Goal: Task Accomplishment & Management: Use online tool/utility

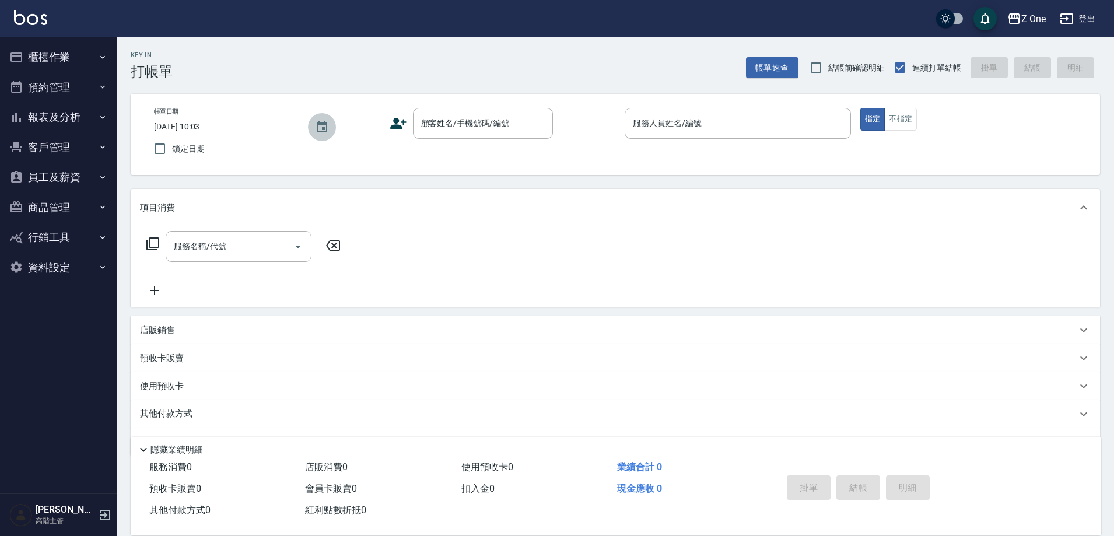
click at [322, 127] on icon "Choose date, selected date is 2025-08-13" at bounding box center [322, 127] width 14 height 14
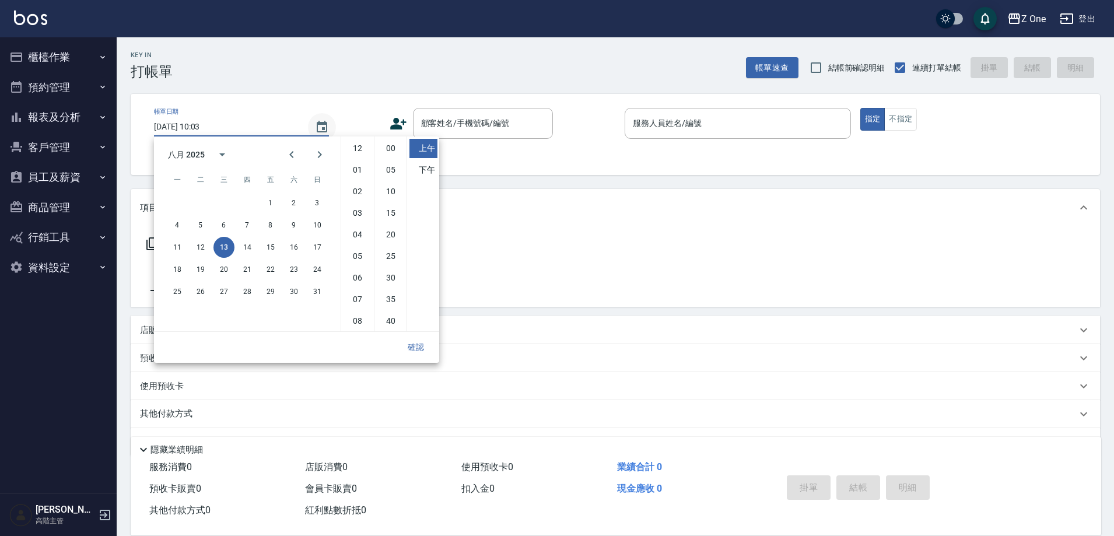
scroll to position [65, 0]
click at [197, 247] on button "12" at bounding box center [200, 247] width 21 height 21
type input "2025/08/12 10:03"
click at [425, 350] on button "確認" at bounding box center [415, 347] width 37 height 22
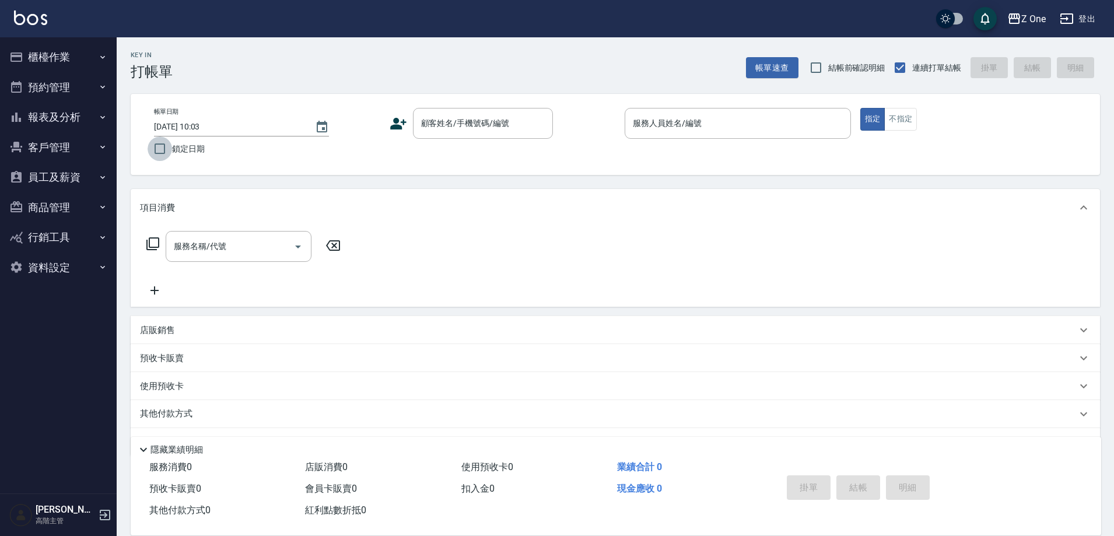
click at [162, 151] on input "鎖定日期" at bounding box center [160, 148] width 24 height 24
checkbox input "true"
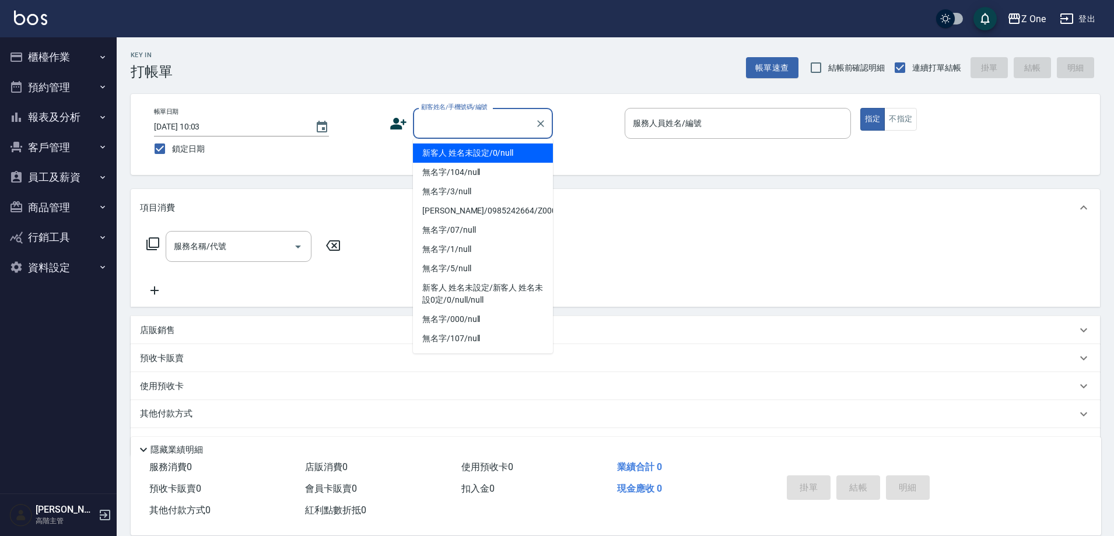
click at [490, 124] on input "顧客姓名/手機號碼/編號" at bounding box center [474, 123] width 112 height 20
type input "新客人 姓名未設定/0/null"
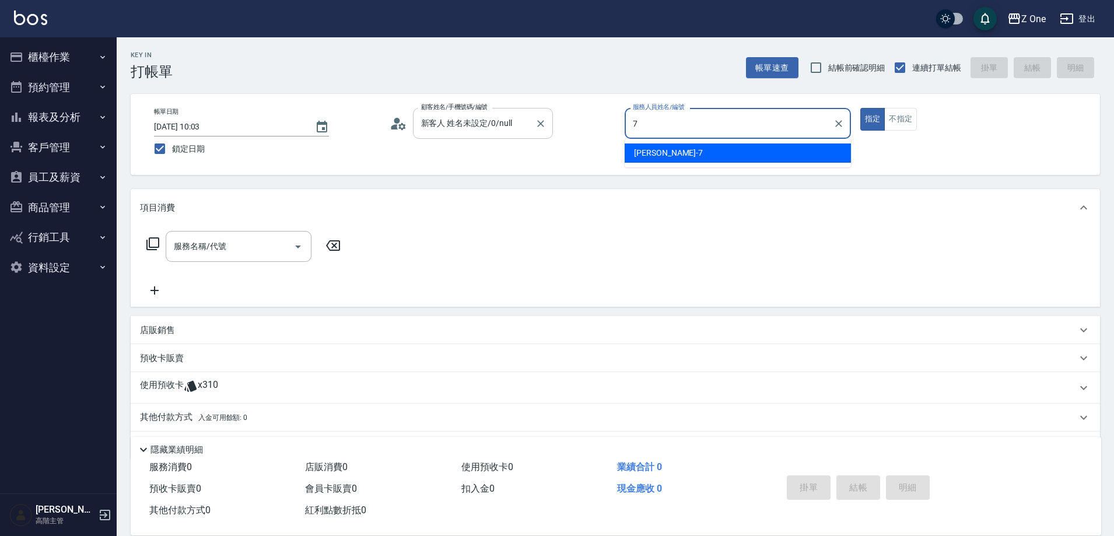
type input "林逸承-7"
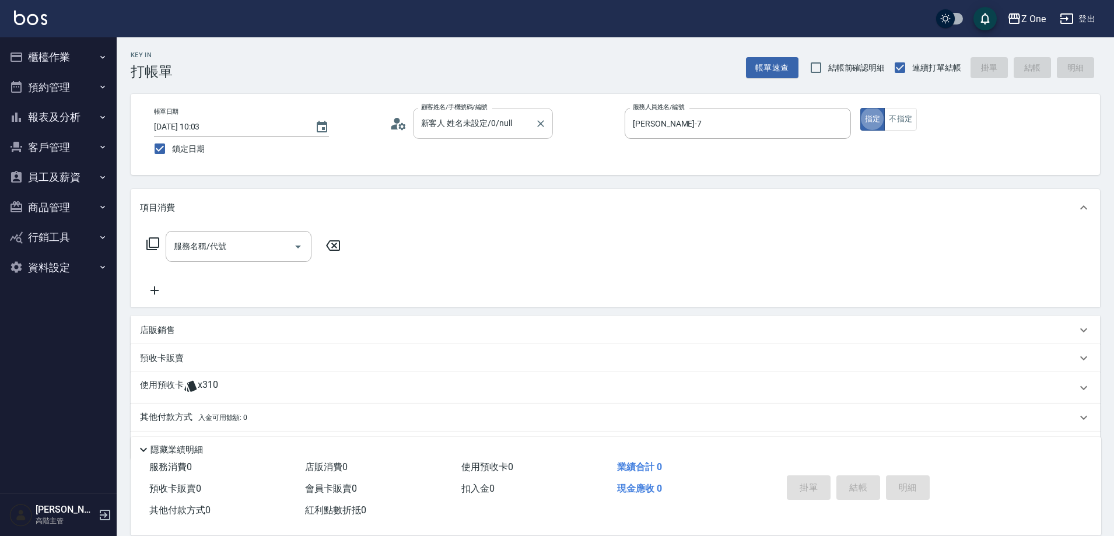
type button "true"
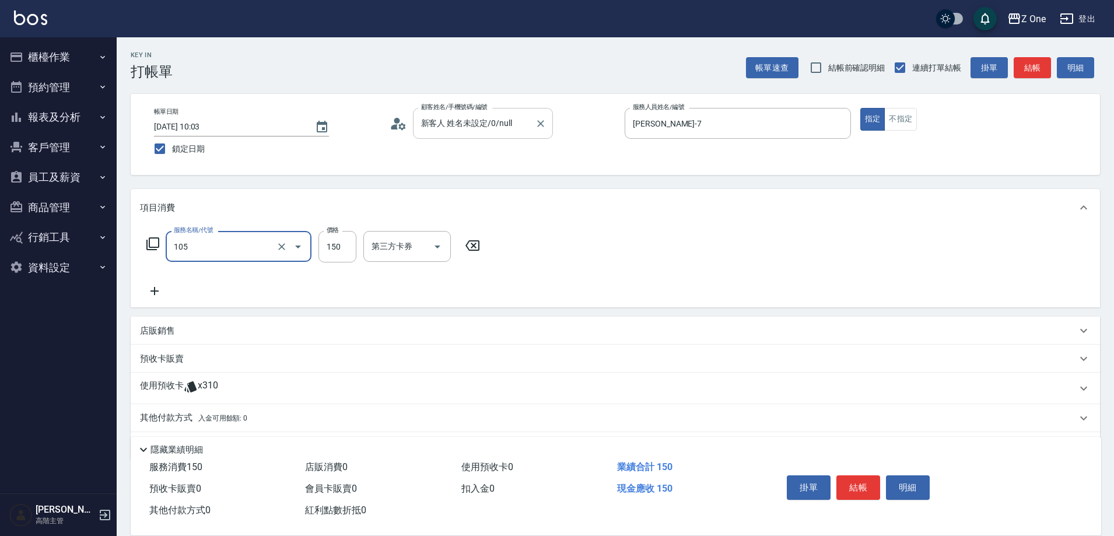
type input "洗髮$150(105)"
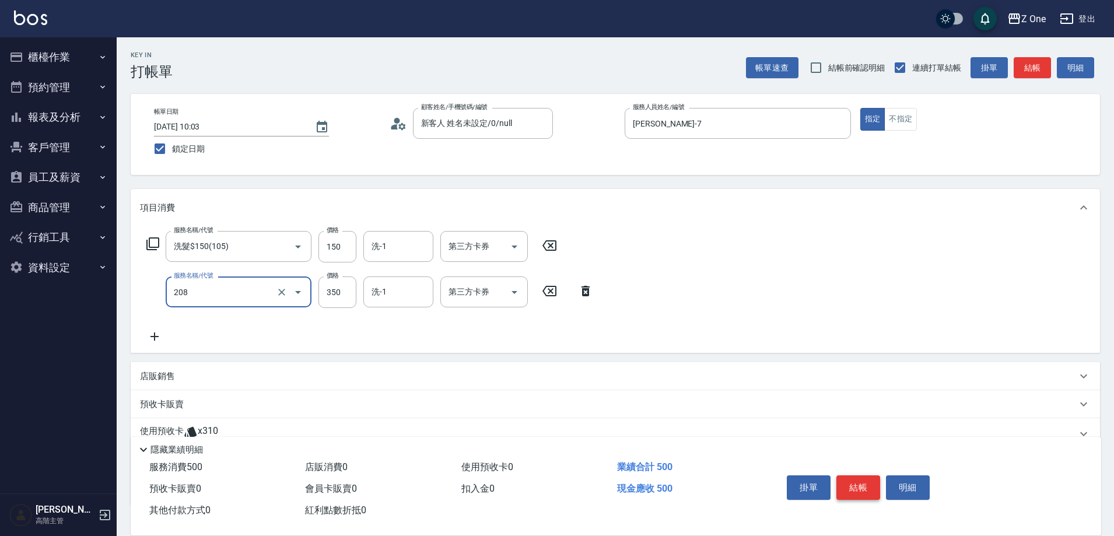
type input "剪髮$350(208)"
click at [851, 486] on button "結帳" at bounding box center [858, 487] width 44 height 24
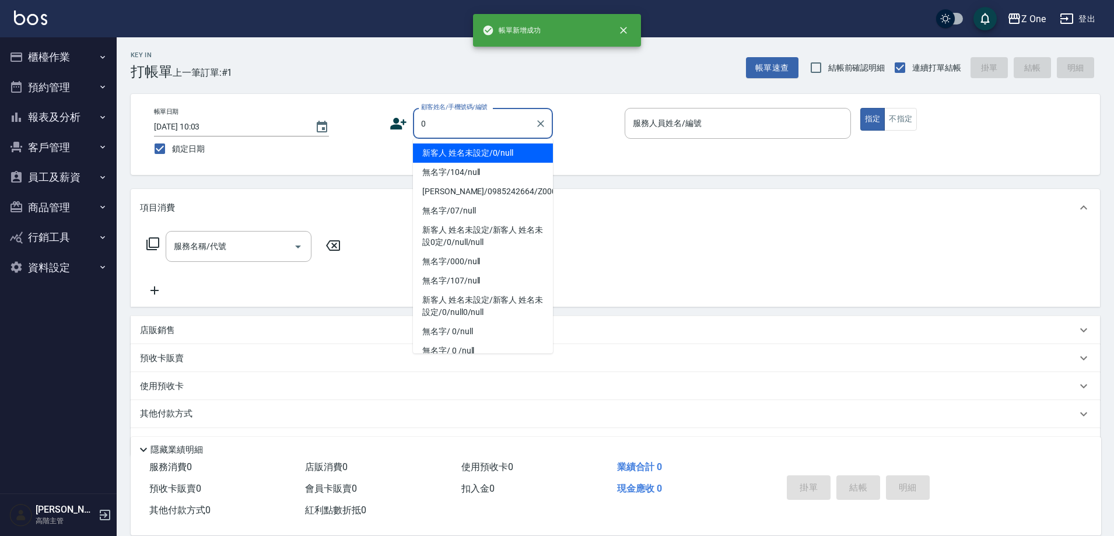
type input "新客人 姓名未設定/0/null"
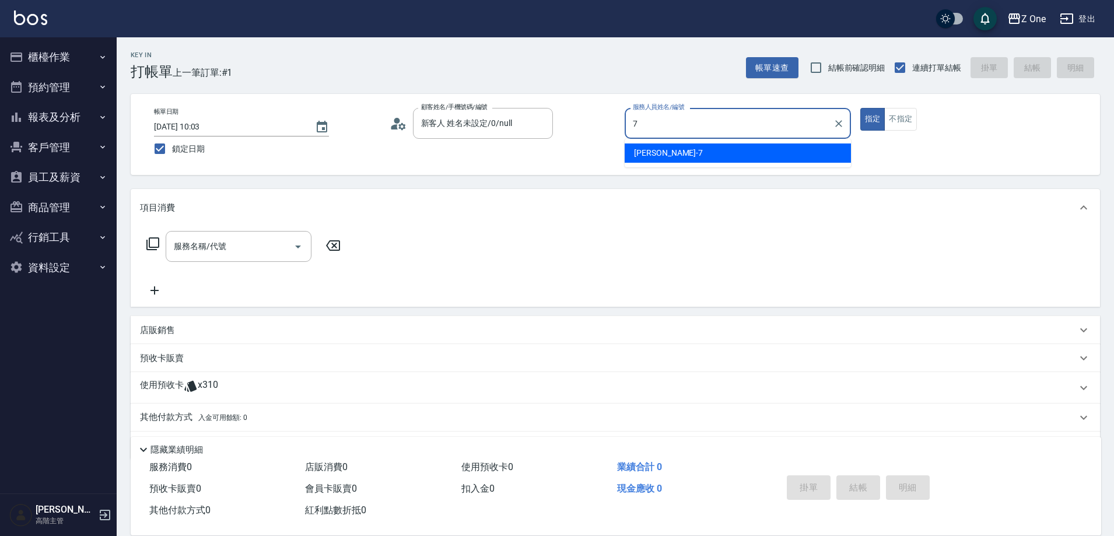
type input "林逸承-7"
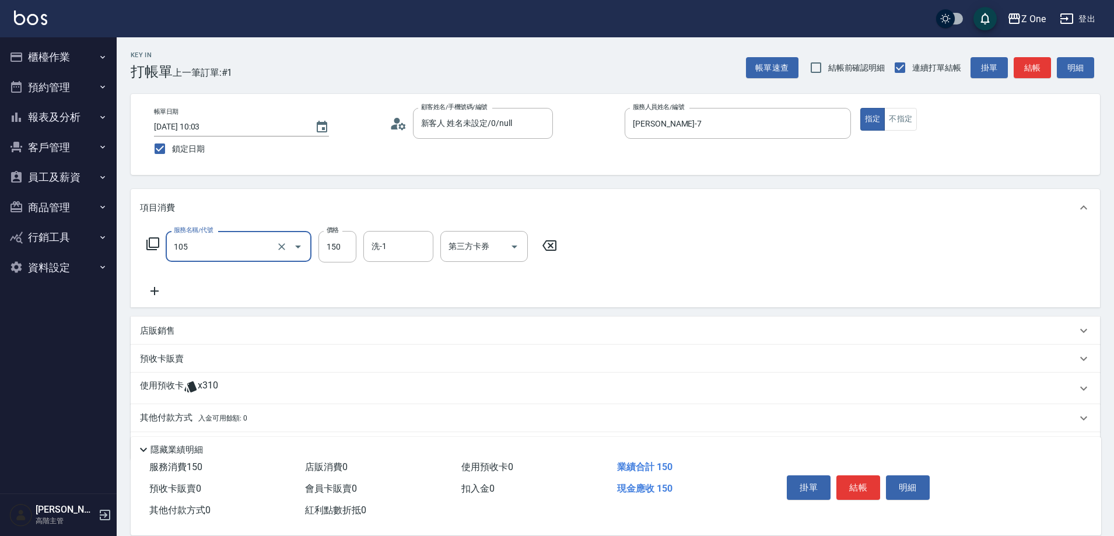
type input "洗髮$150(105)"
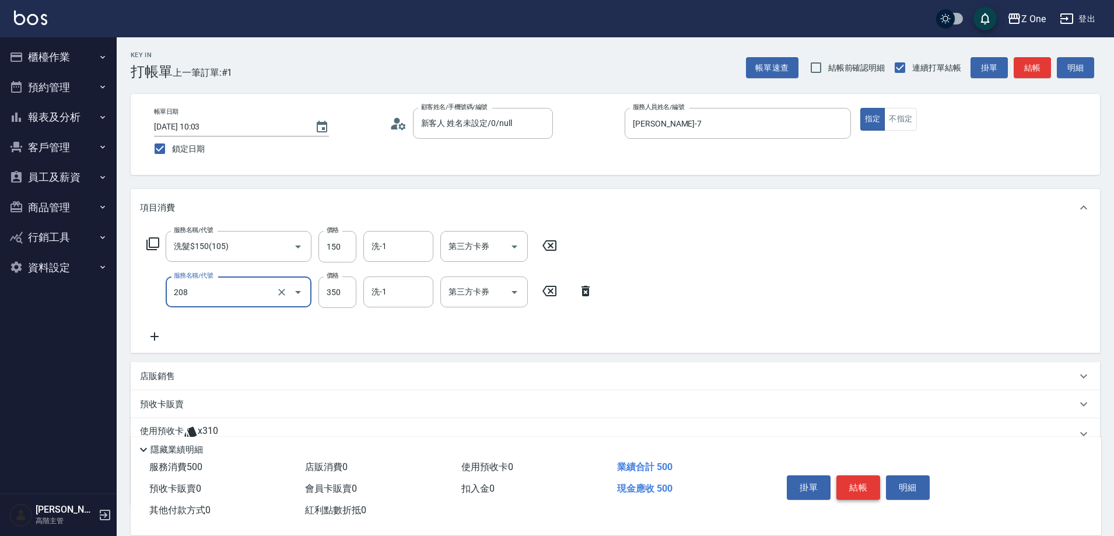
type input "剪髮$350(208)"
click at [855, 485] on button "結帳" at bounding box center [858, 487] width 44 height 24
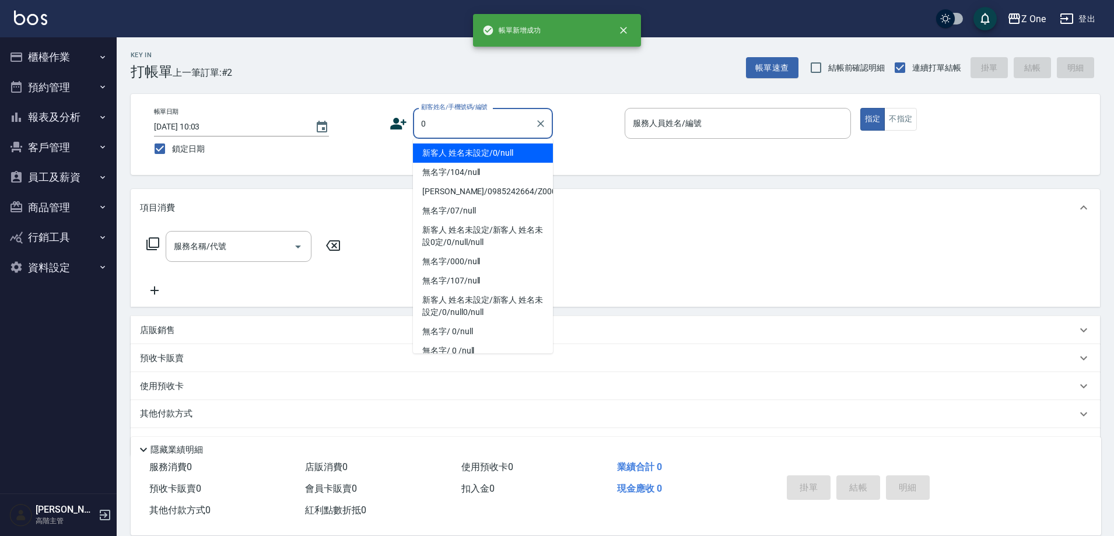
type input "新客人 姓名未設定/0/null"
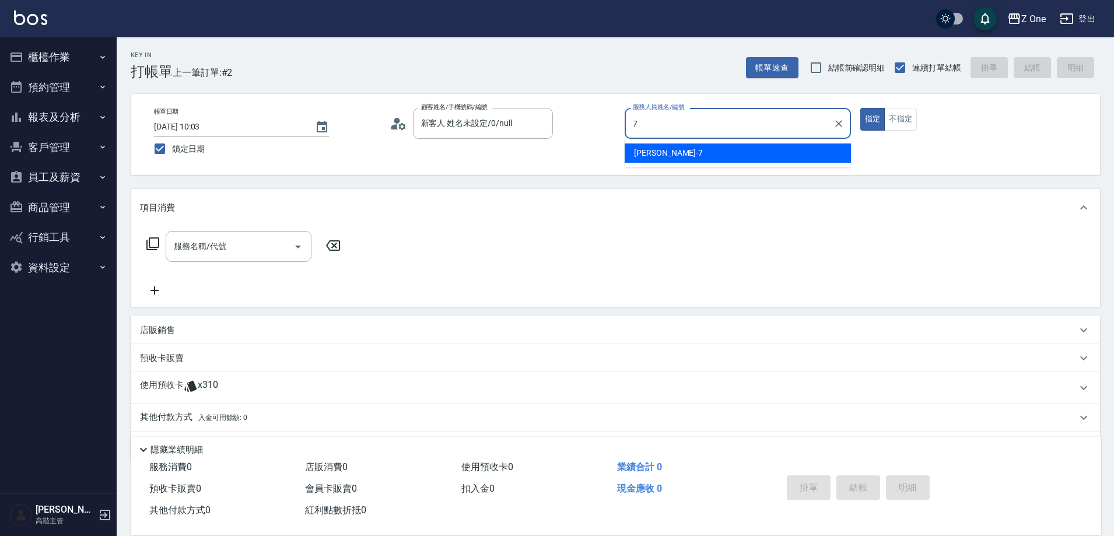
type input "林逸承-7"
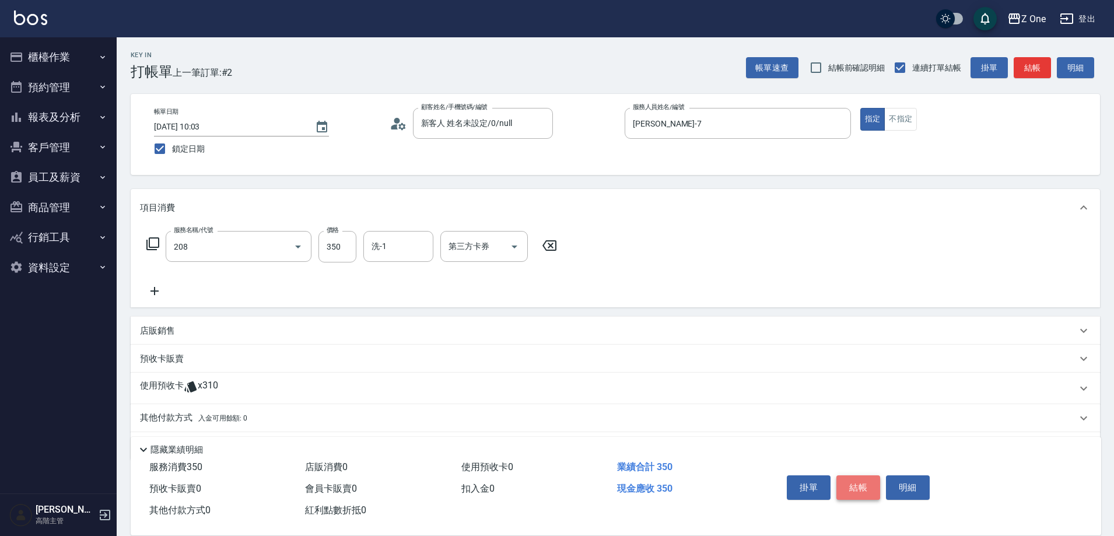
type input "剪髮$350(208)"
click at [855, 485] on button "結帳" at bounding box center [858, 487] width 44 height 24
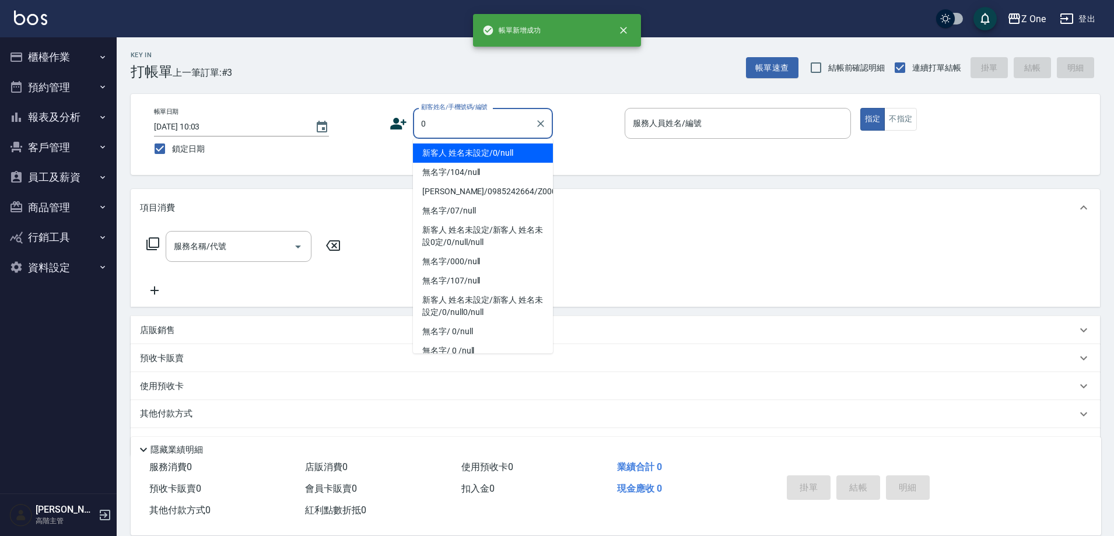
type input "新客人 姓名未設定/0/null"
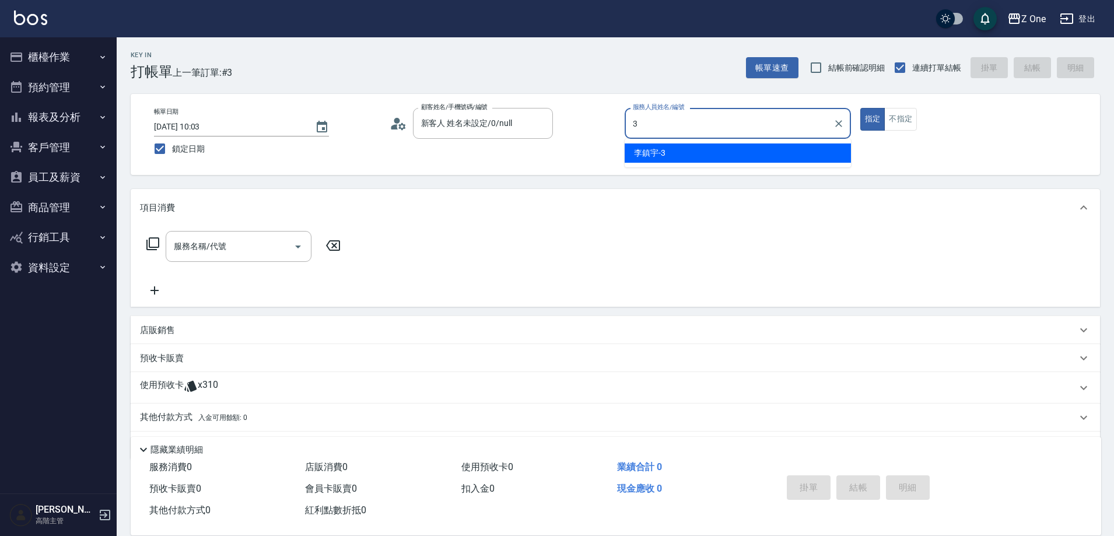
type input "李鎮宇-3"
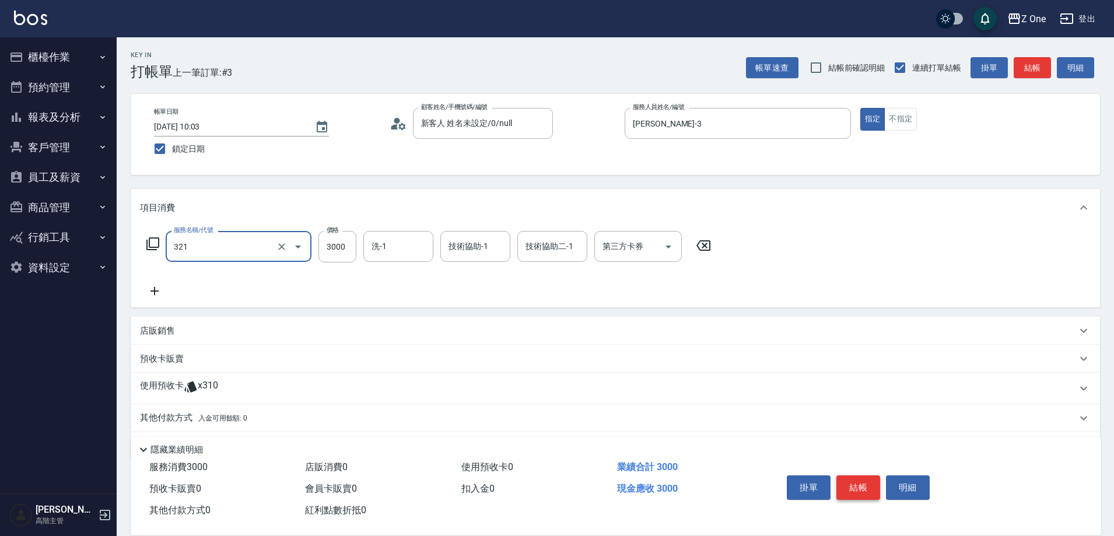
type input "迴力$3000(321)"
click at [854, 483] on button "結帳" at bounding box center [858, 487] width 44 height 24
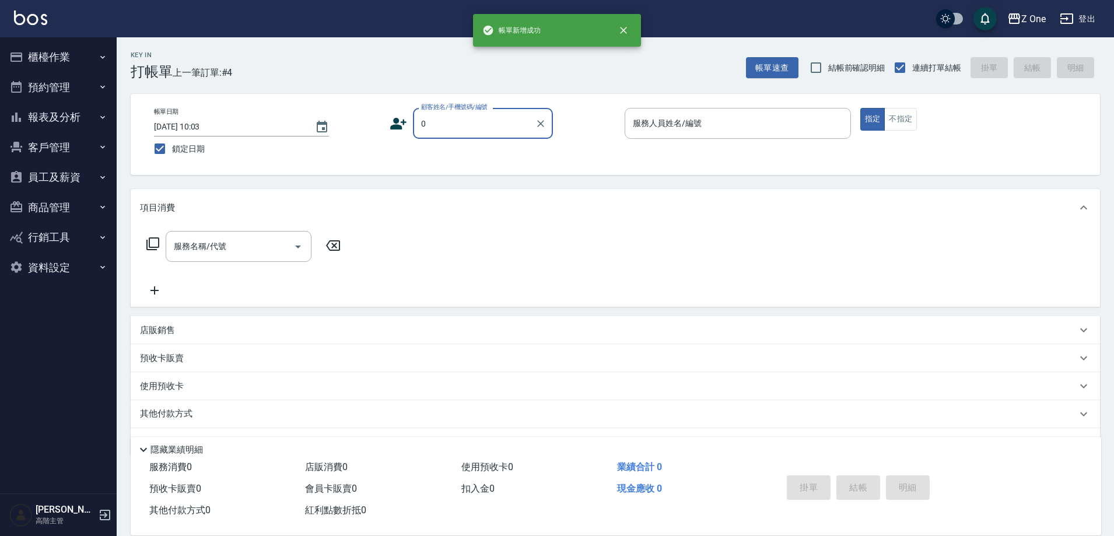
type input "新客人 姓名未設定/0/null"
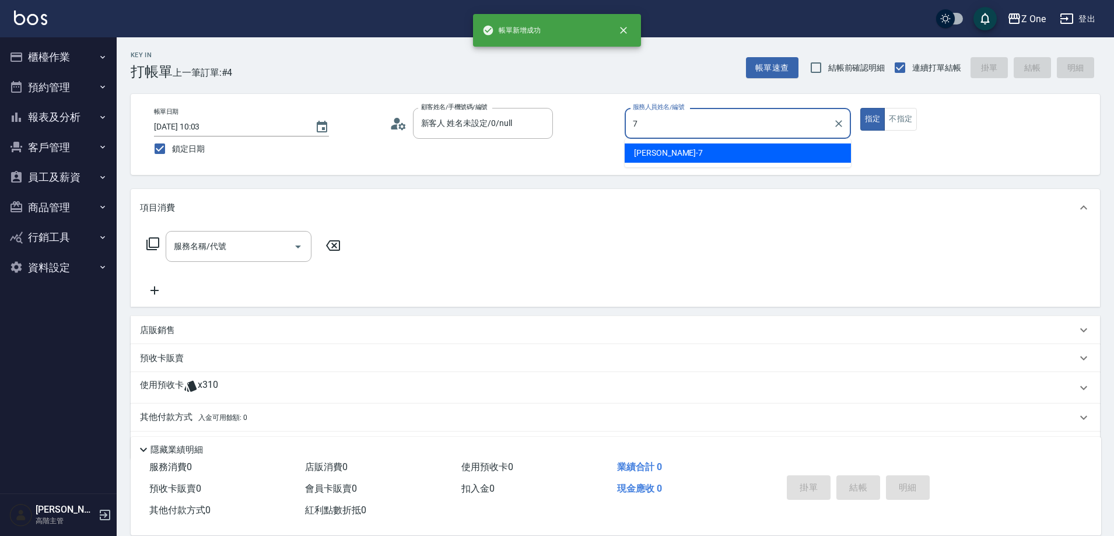
type input "林逸承-7"
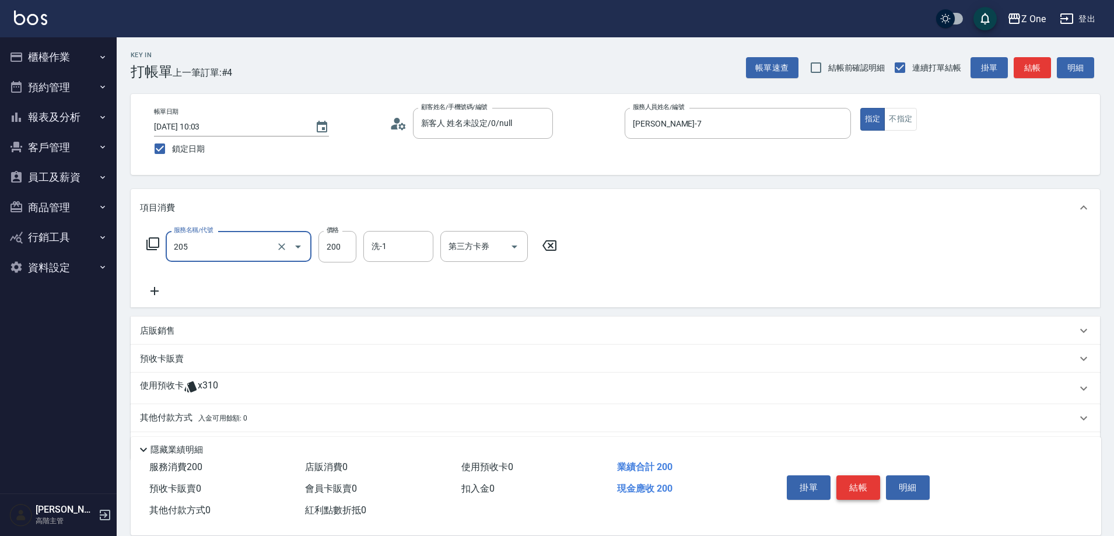
type input "剪髮$200(205)"
click at [854, 483] on button "結帳" at bounding box center [858, 487] width 44 height 24
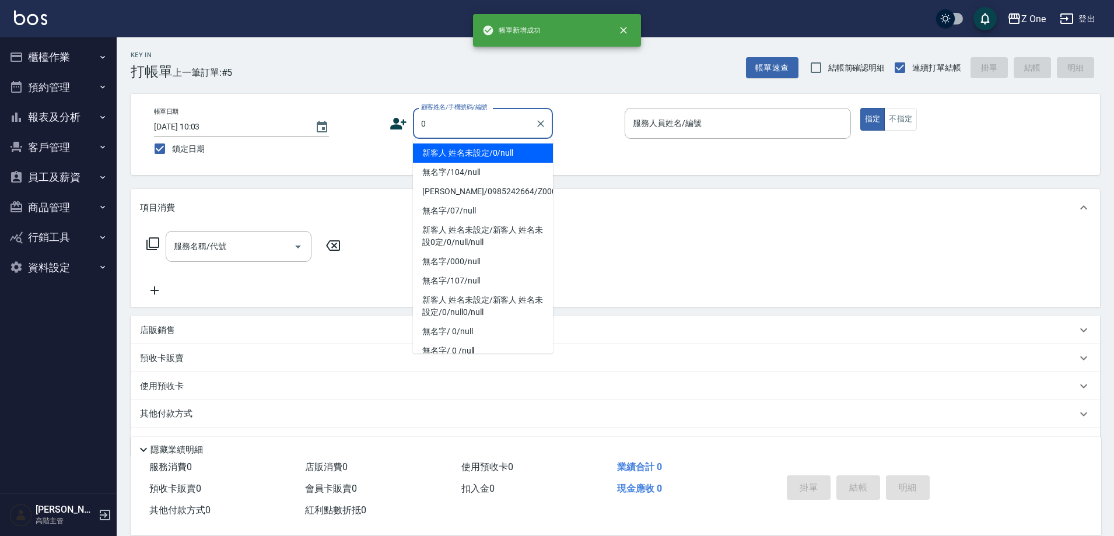
type input "新客人 姓名未設定/0/null"
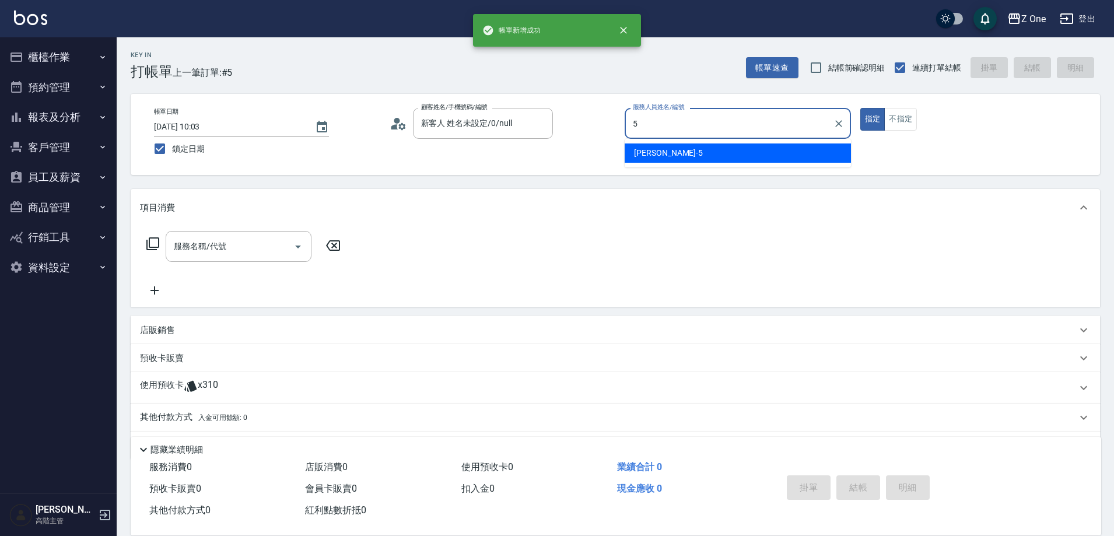
type input "陳姵錡-5"
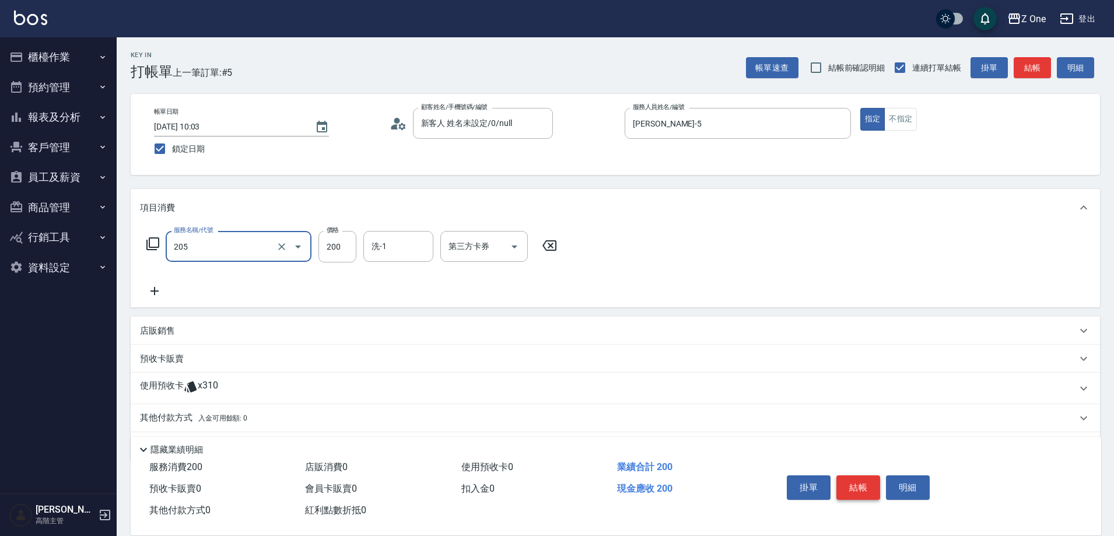
type input "剪髮$200(205)"
click at [854, 483] on button "結帳" at bounding box center [858, 487] width 44 height 24
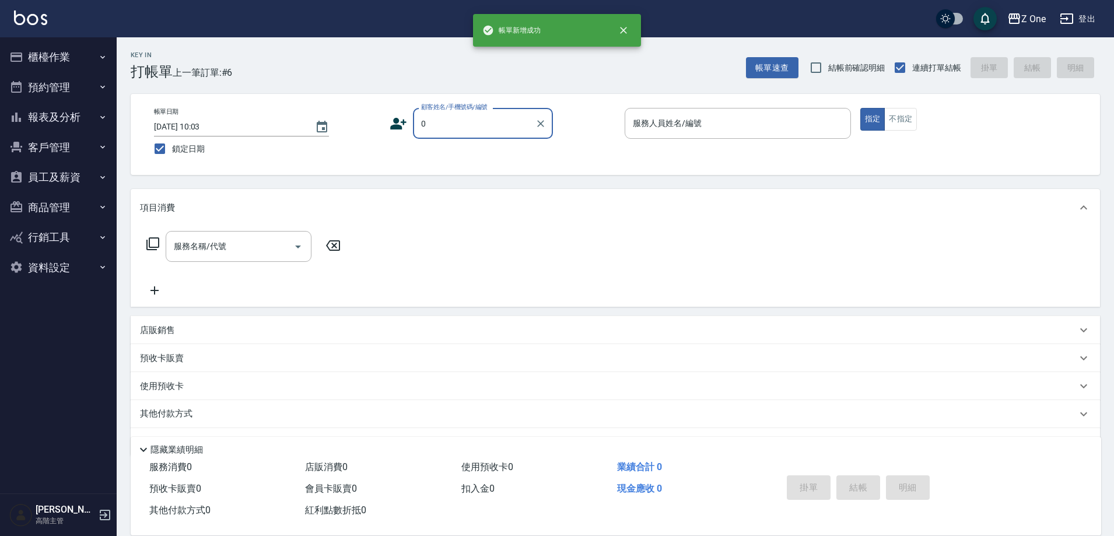
type input "新客人 姓名未設定/0/null"
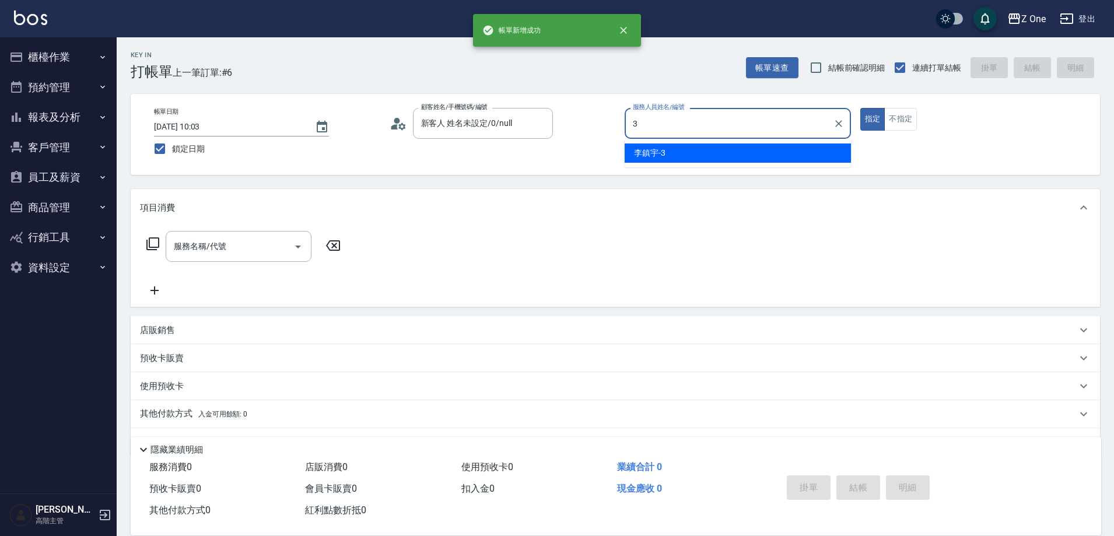
type input "李鎮宇-3"
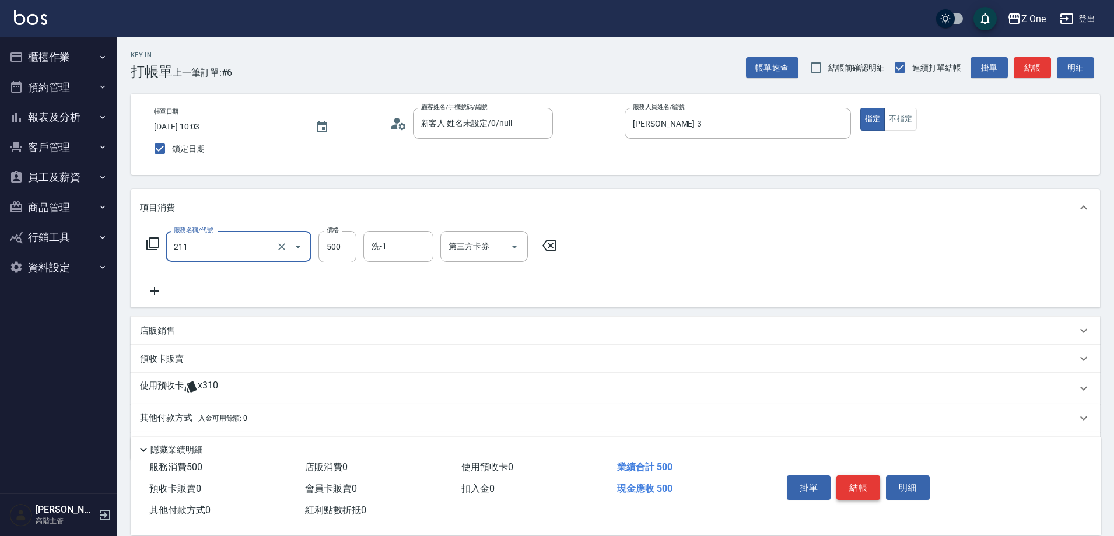
type input "剪$500(211)"
click at [854, 483] on button "結帳" at bounding box center [858, 487] width 44 height 24
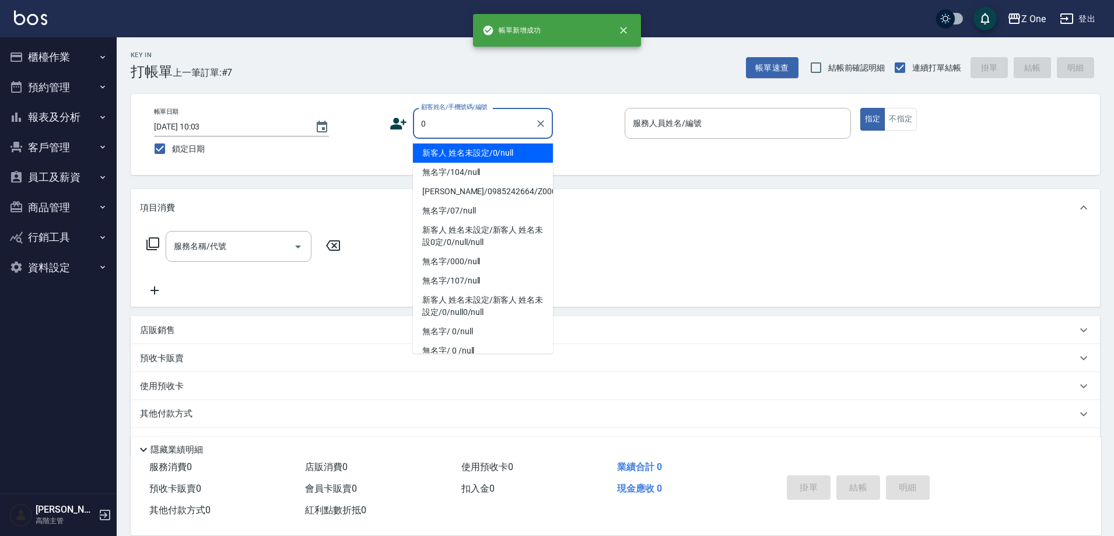
type input "新客人 姓名未設定/0/null"
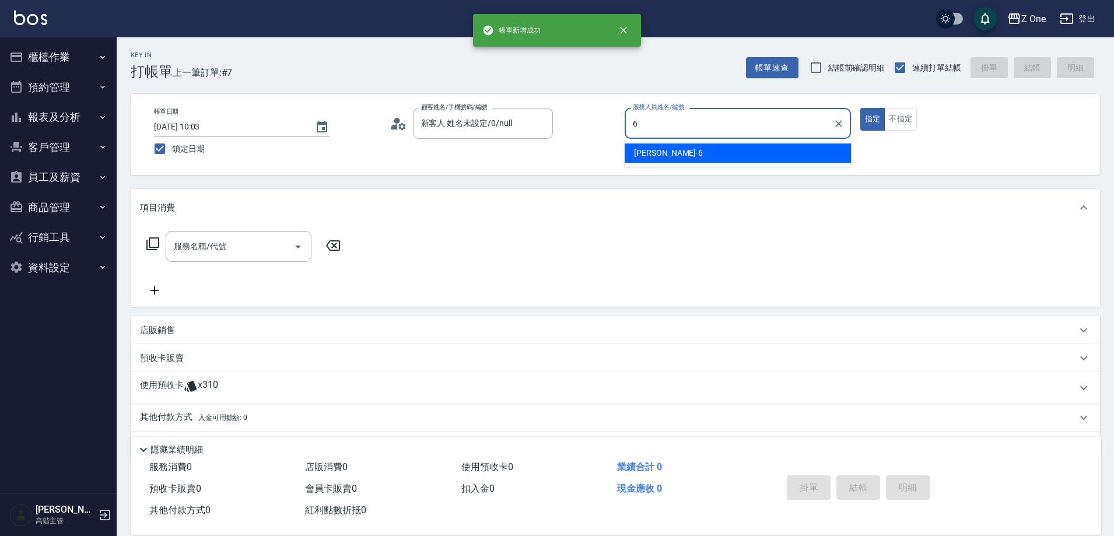
type input "施嘉如-6"
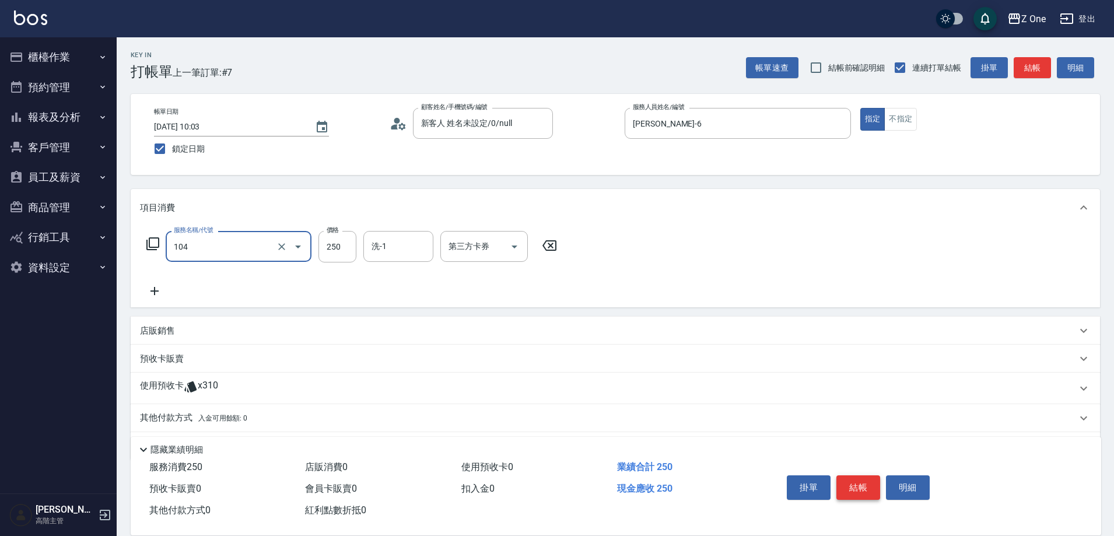
type input "洗髮$250(104)"
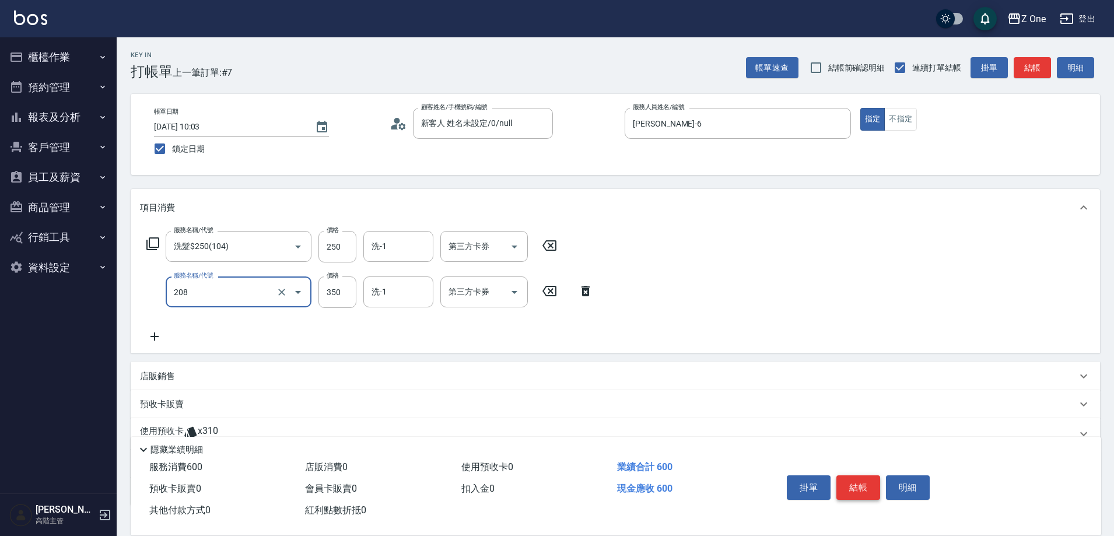
type input "剪髮$350(208)"
click at [853, 483] on button "結帳" at bounding box center [858, 487] width 44 height 24
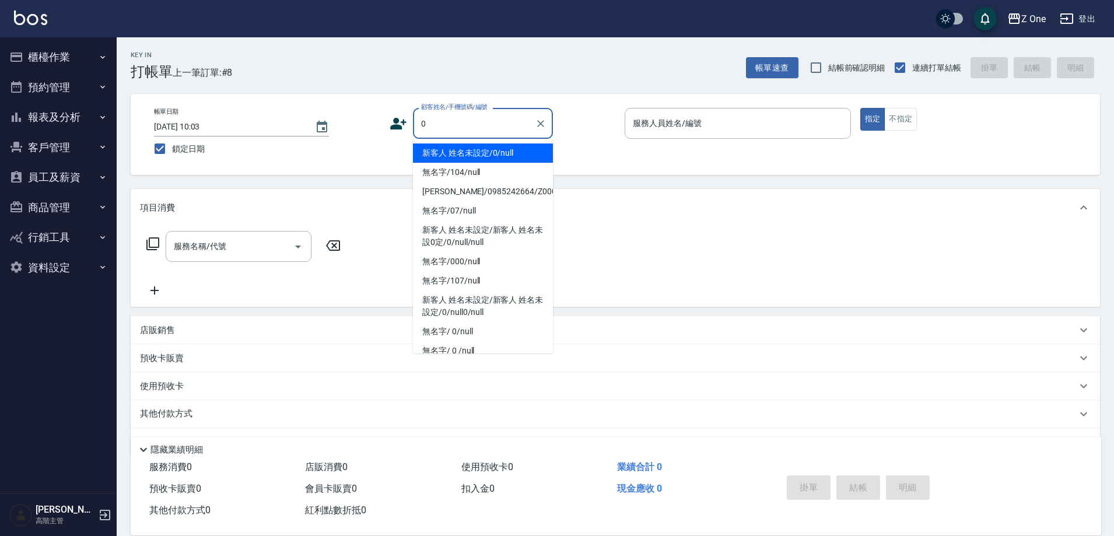
type input "新客人 姓名未設定/0/null"
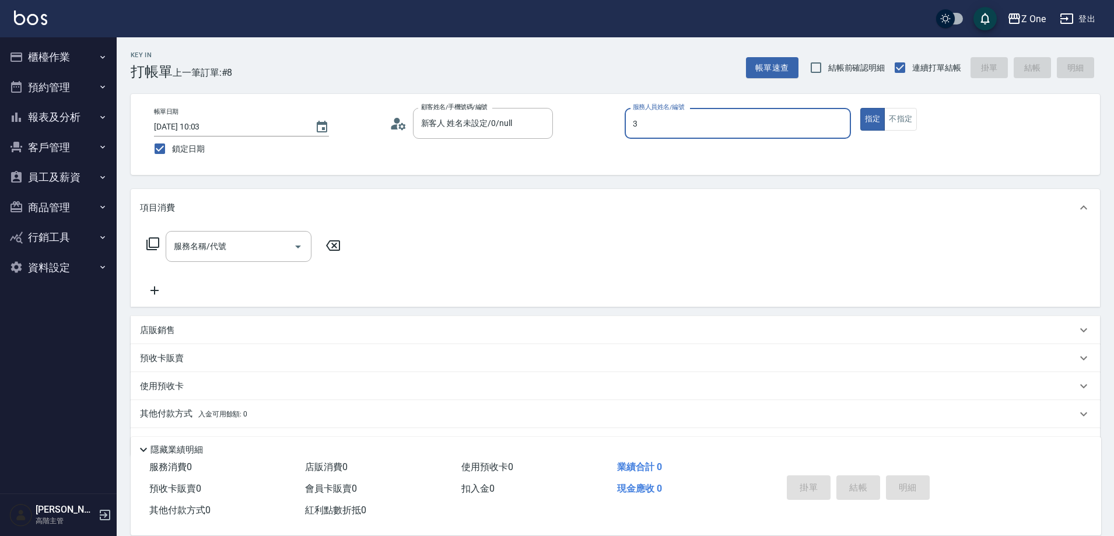
type input "李鎮宇-3"
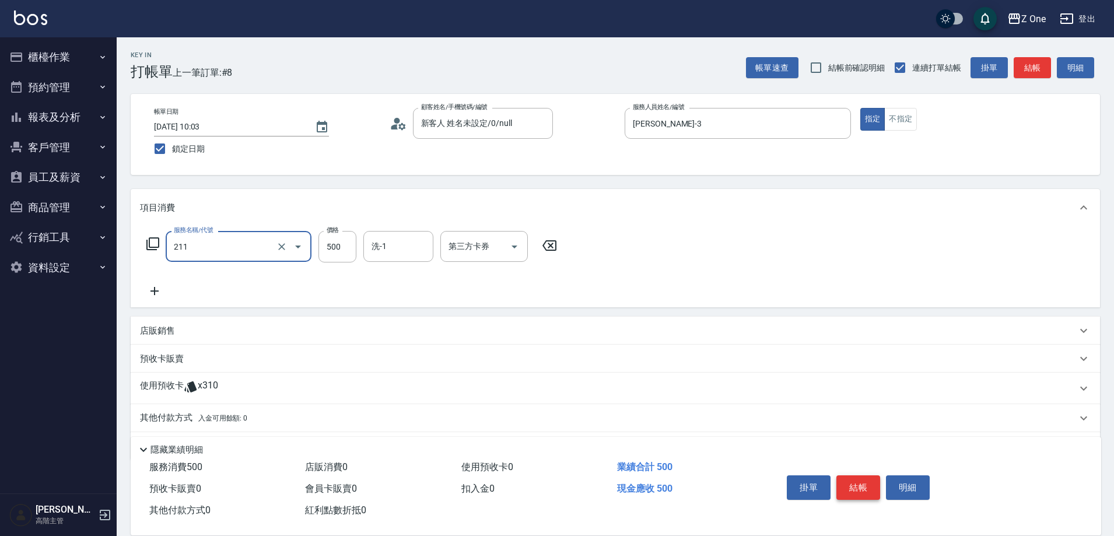
type input "剪$500(211)"
click at [853, 483] on button "結帳" at bounding box center [858, 487] width 44 height 24
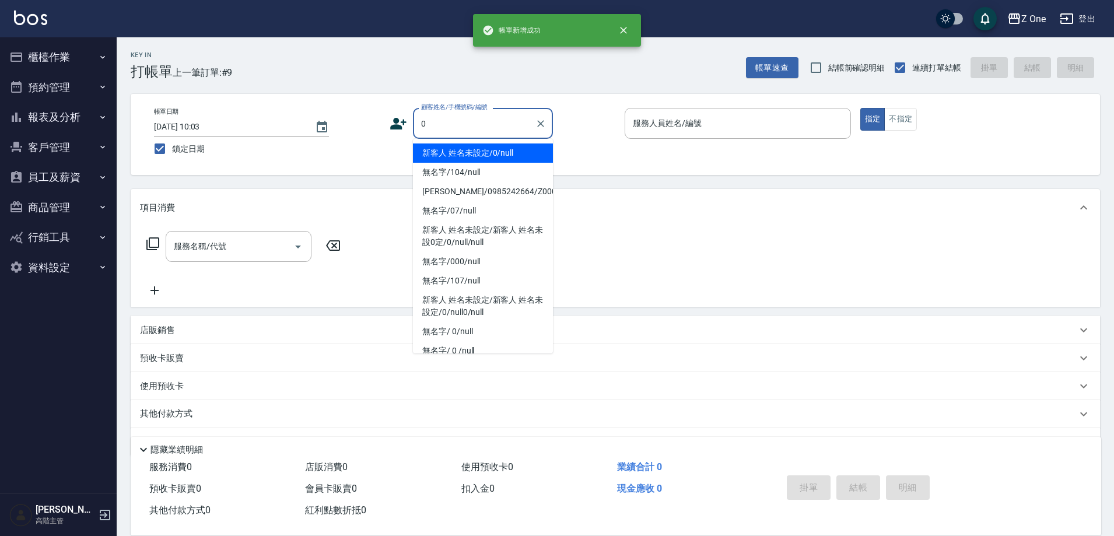
type input "新客人 姓名未設定/0/null"
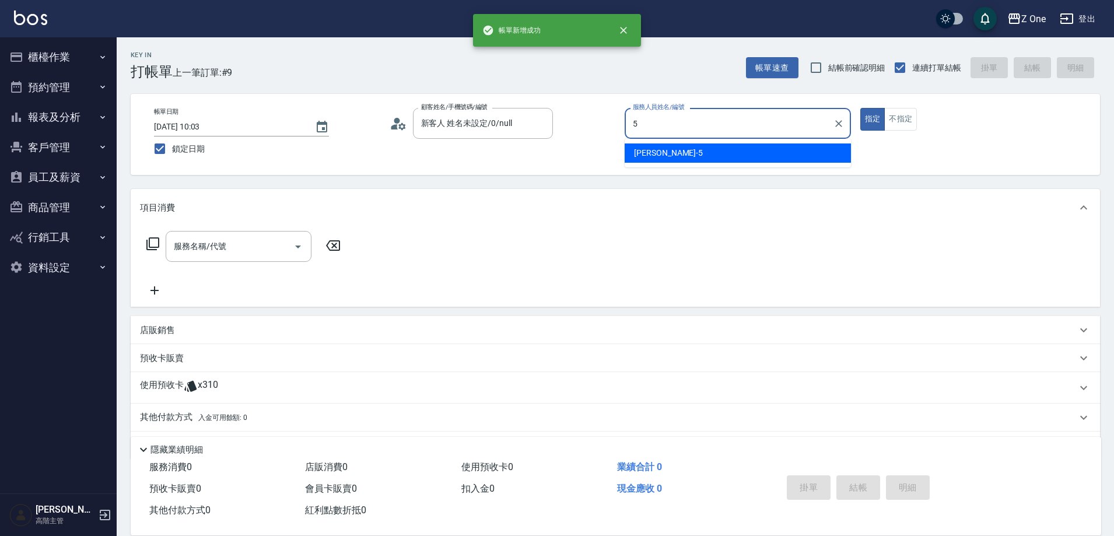
type input "陳姵錡-5"
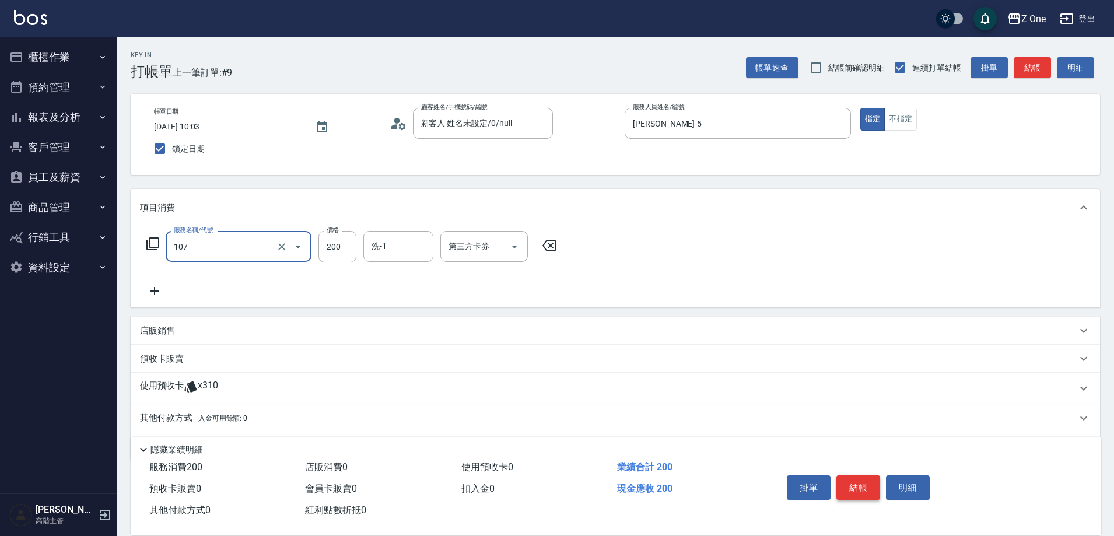
type input "洗髮$200(107)"
click at [853, 483] on button "結帳" at bounding box center [858, 487] width 44 height 24
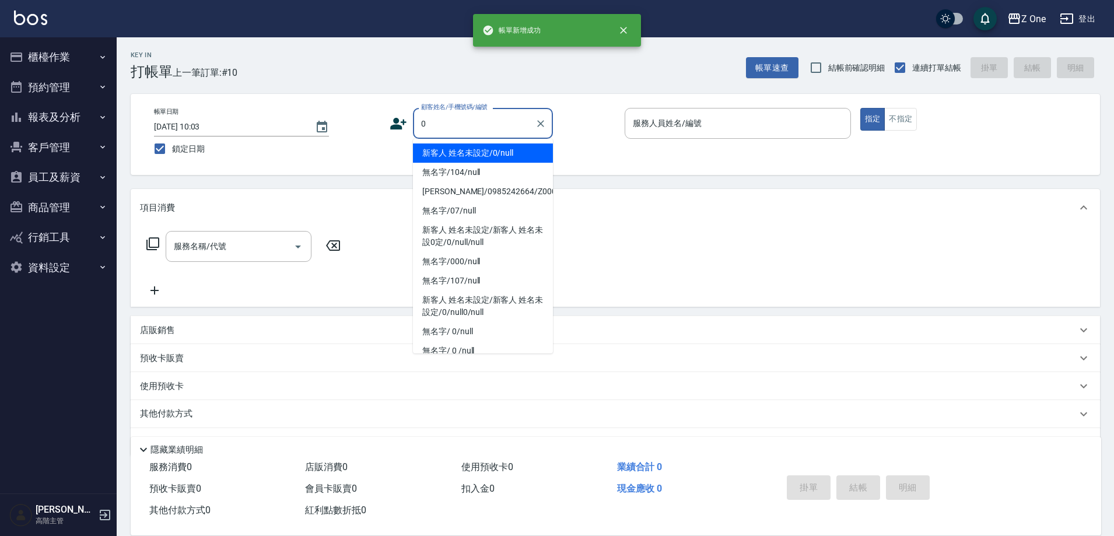
type input "新客人 姓名未設定/0/null"
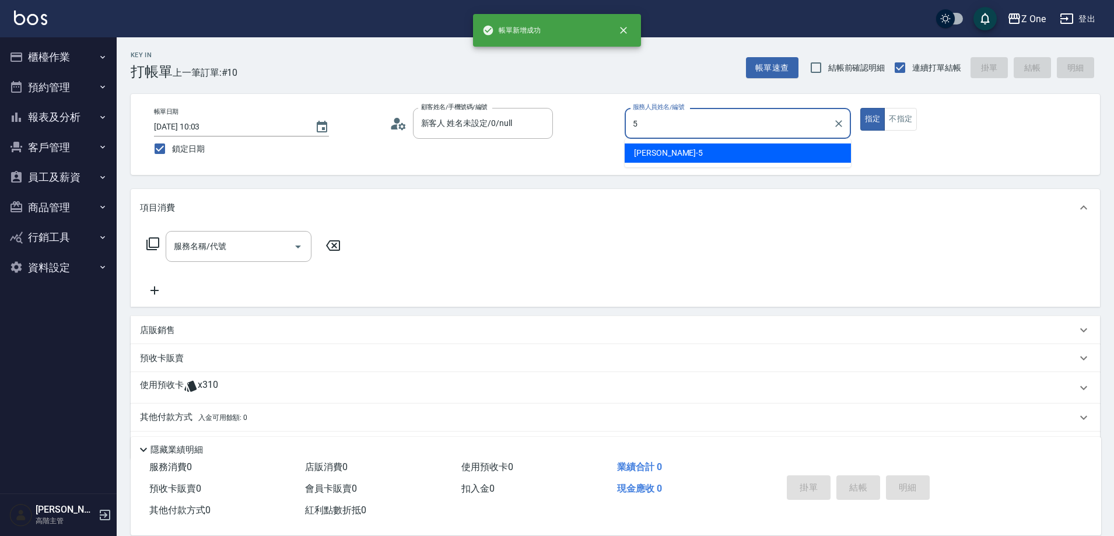
type input "陳姵錡-5"
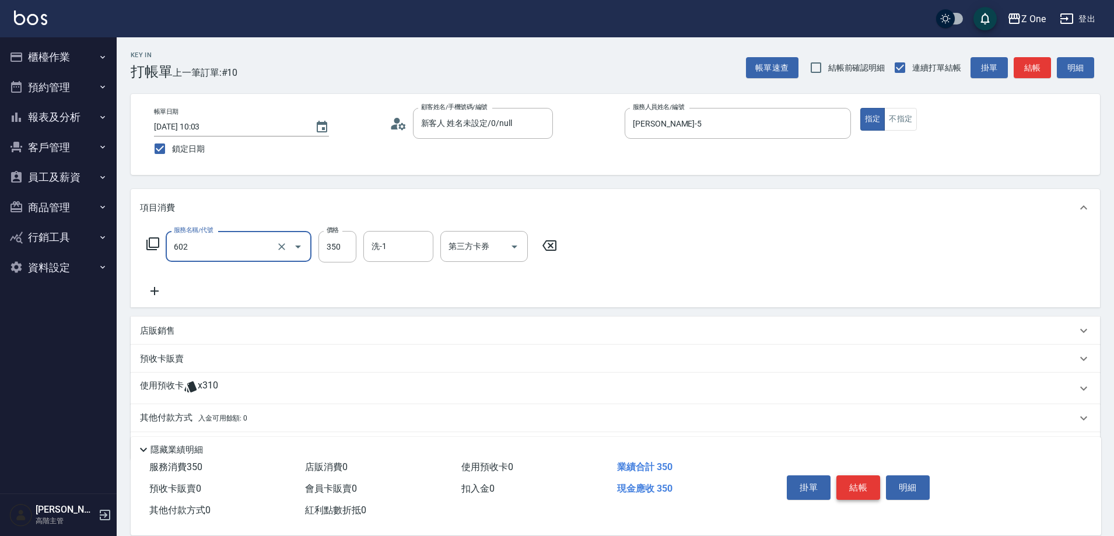
type input "Spa$300(602)"
drag, startPoint x: 853, startPoint y: 483, endPoint x: 857, endPoint y: 517, distance: 33.6
click at [853, 491] on button "結帳" at bounding box center [858, 487] width 44 height 24
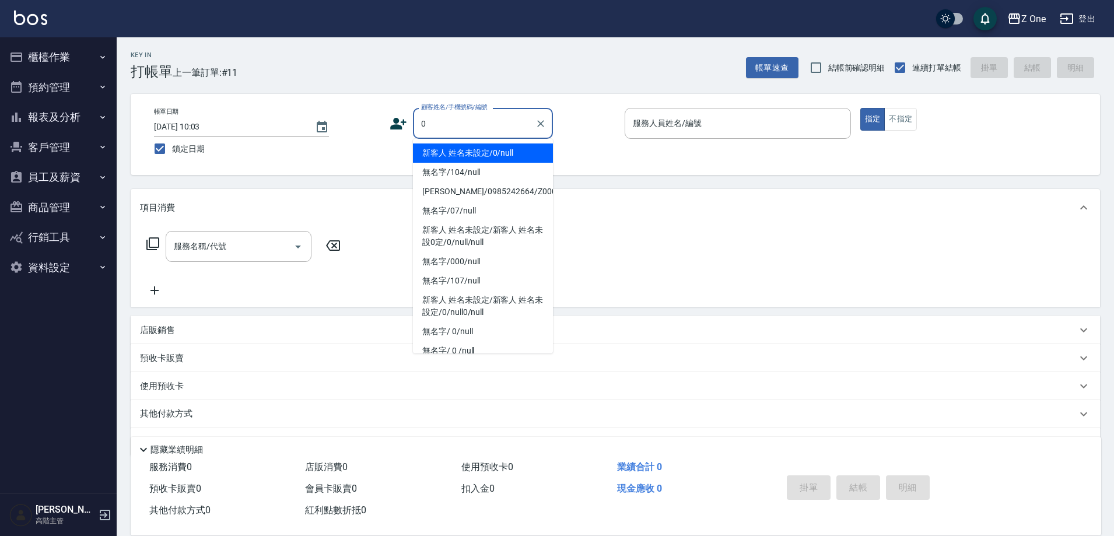
type input "新客人 姓名未設定/0/null"
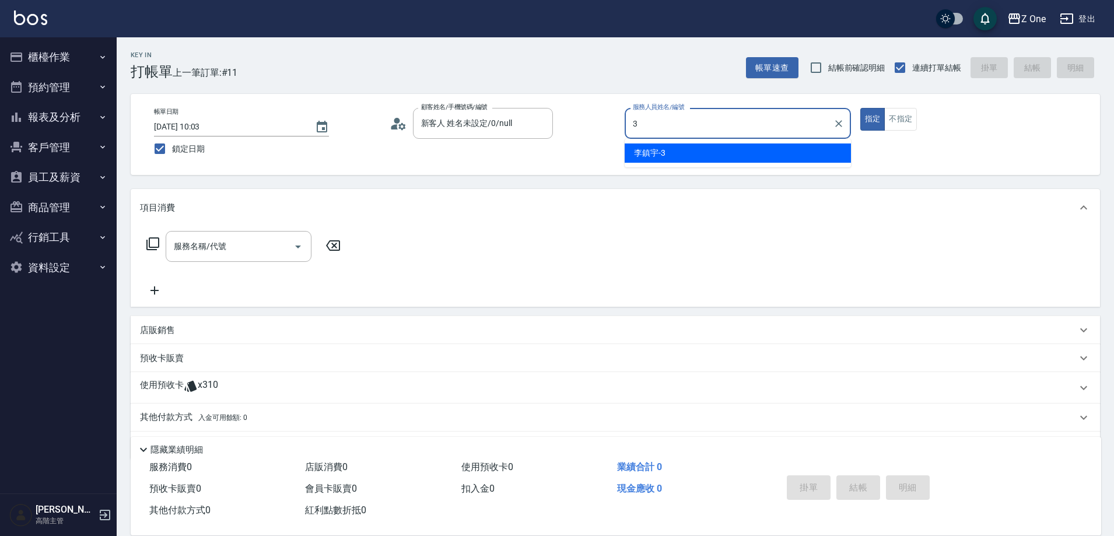
type input "李鎮宇-3"
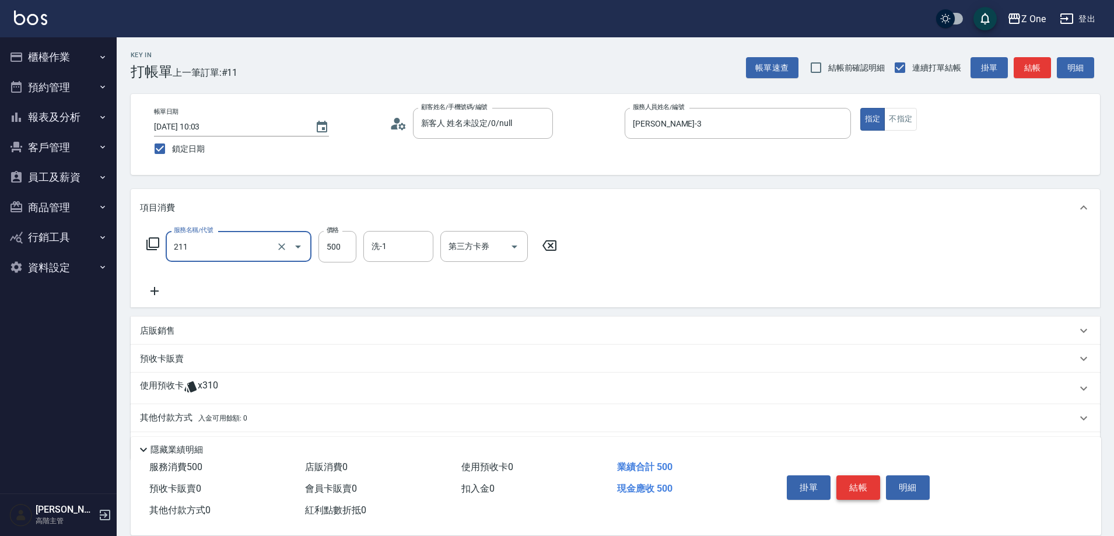
type input "剪$500(211)"
click at [869, 491] on button "結帳" at bounding box center [858, 487] width 44 height 24
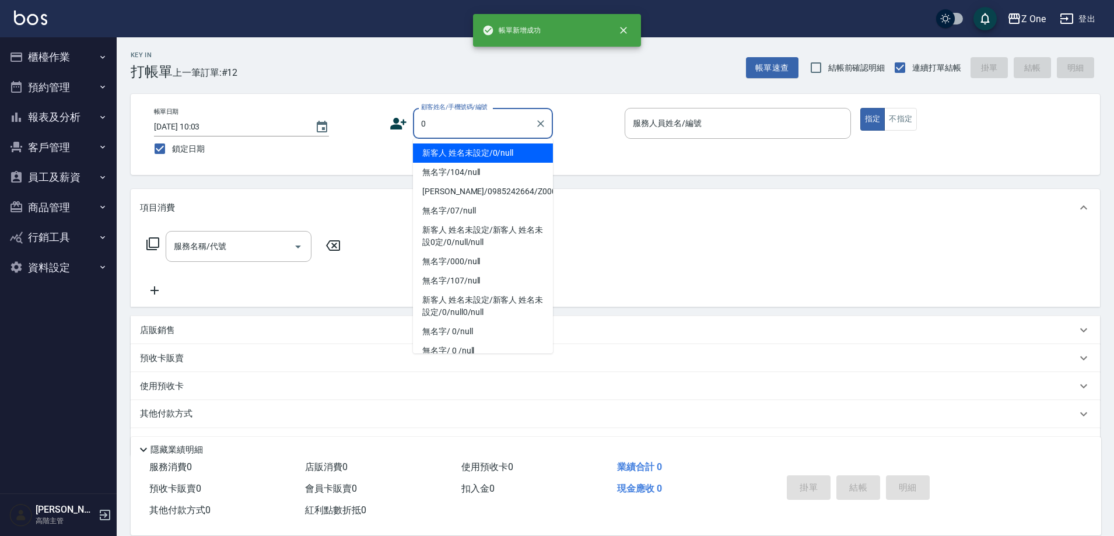
type input "新客人 姓名未設定/0/null"
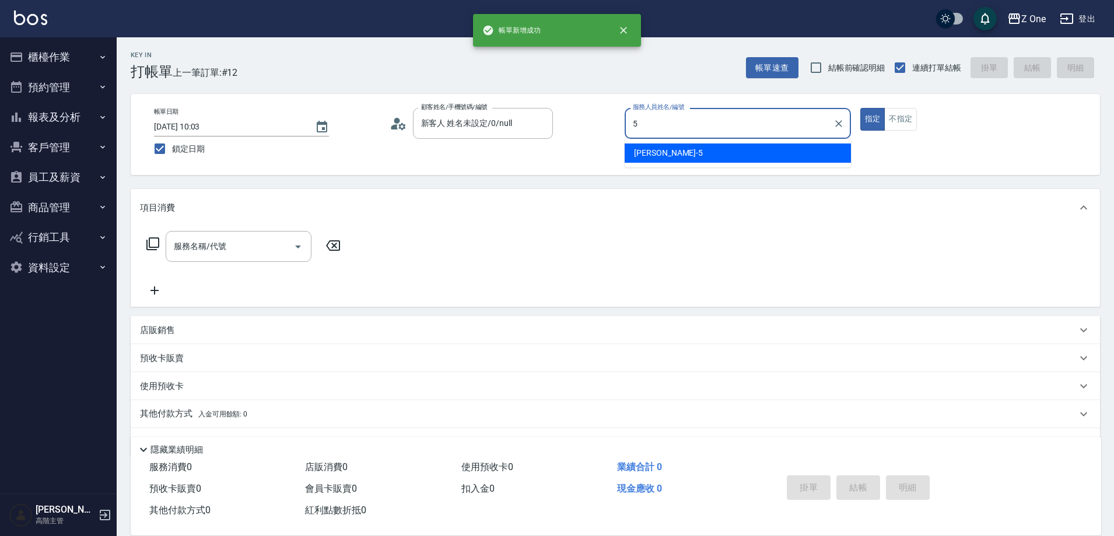
type input "陳姵錡-5"
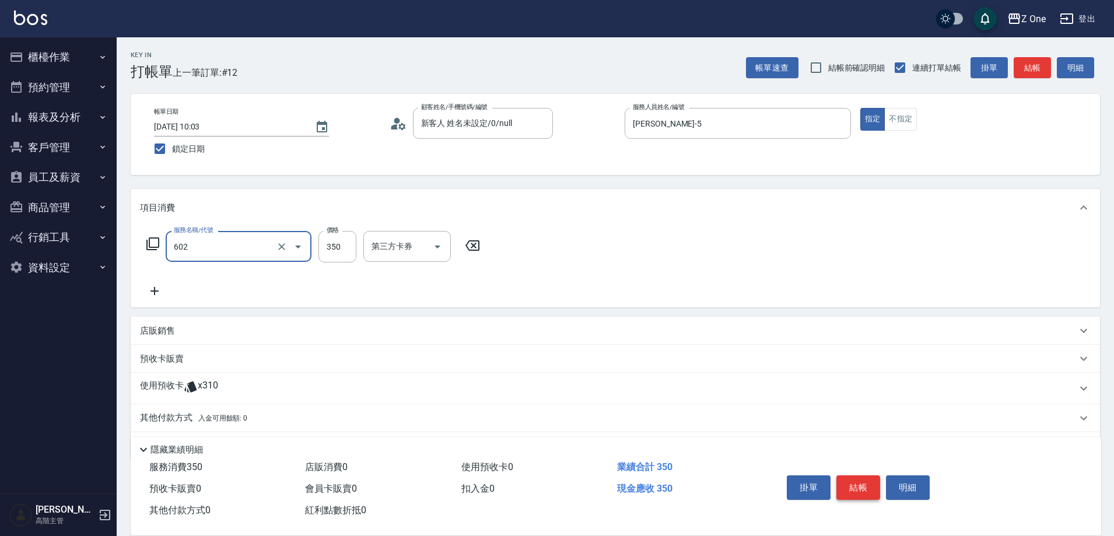
type input "Spa$300(602)"
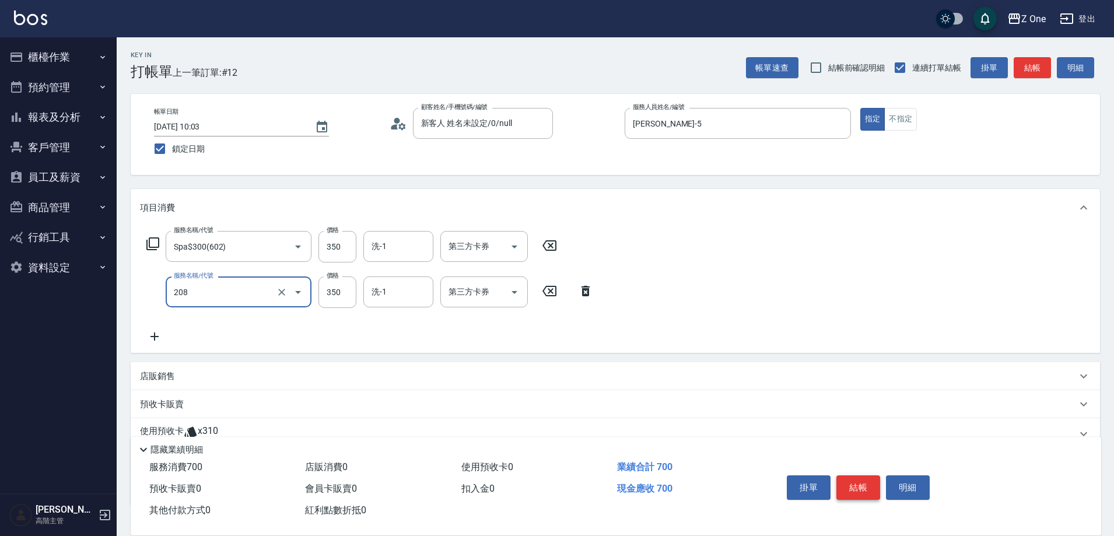
type input "剪髮$350(208)"
click at [869, 484] on button "結帳" at bounding box center [858, 487] width 44 height 24
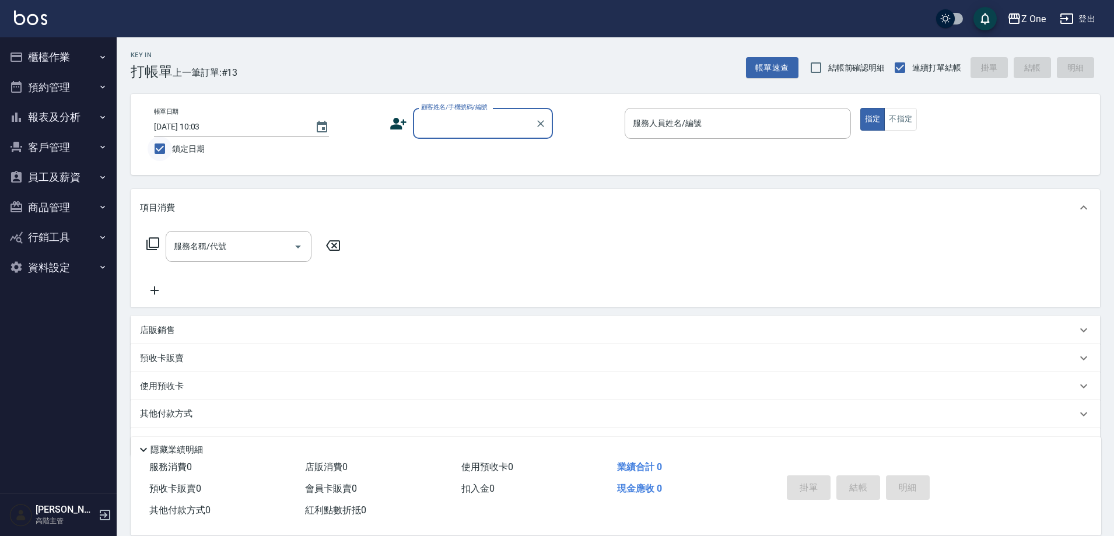
click at [167, 149] on input "鎖定日期" at bounding box center [160, 148] width 24 height 24
checkbox input "false"
type input "2025/08/13 10:06"
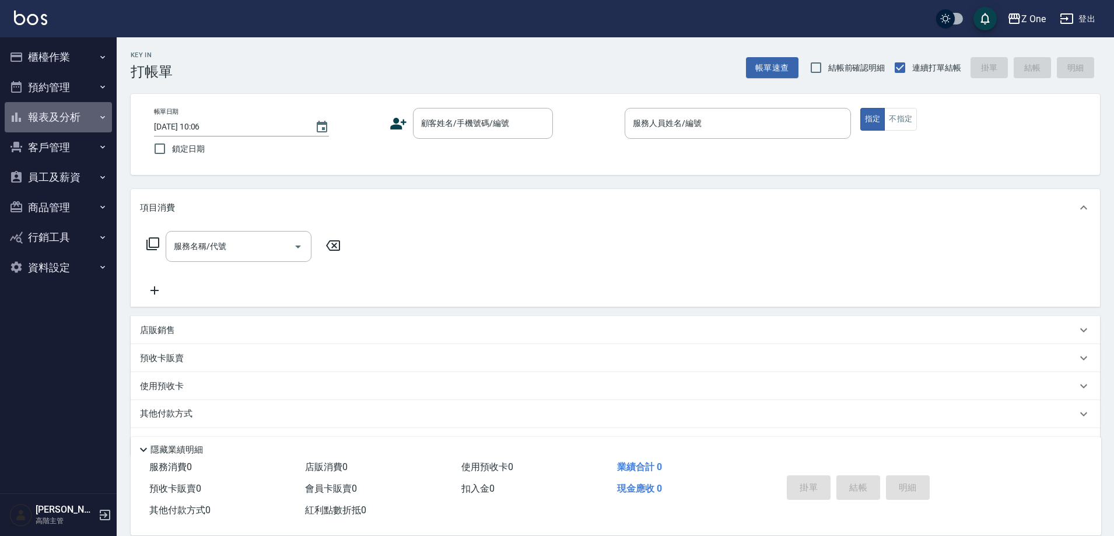
click at [105, 113] on icon "button" at bounding box center [102, 117] width 9 height 9
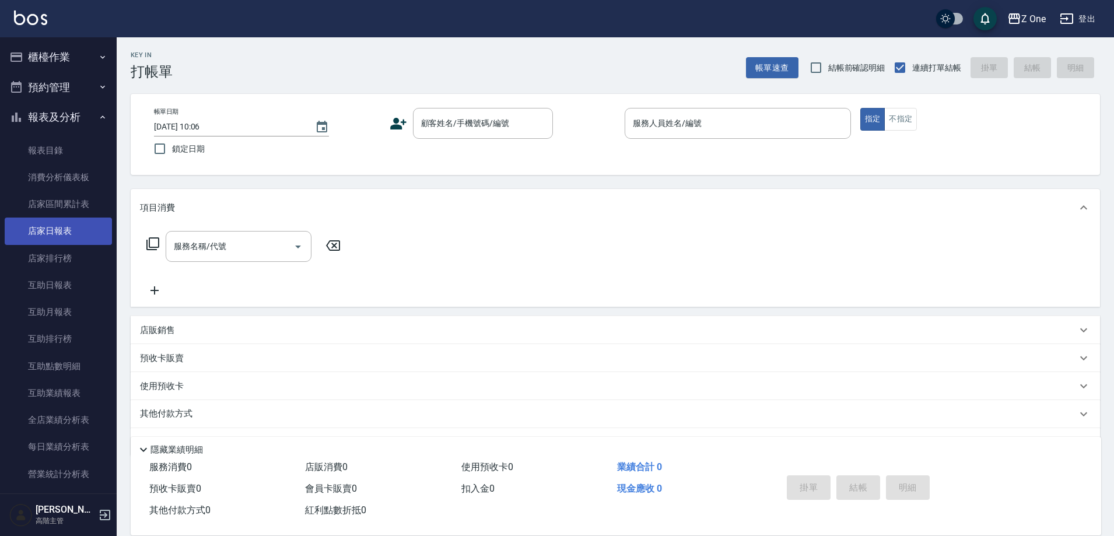
click at [71, 230] on link "店家日報表" at bounding box center [58, 231] width 107 height 27
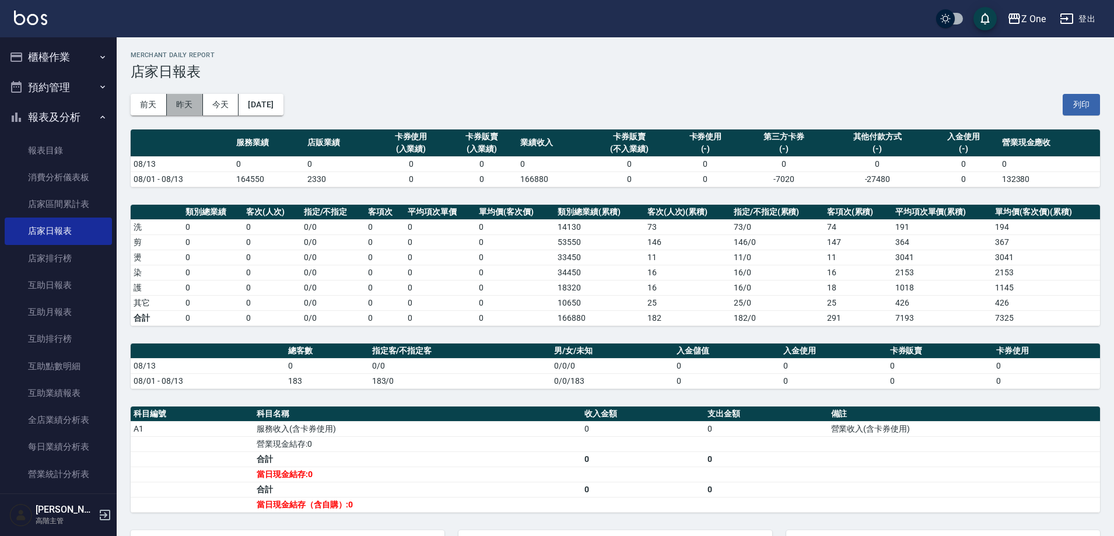
click at [191, 102] on button "昨天" at bounding box center [185, 105] width 36 height 22
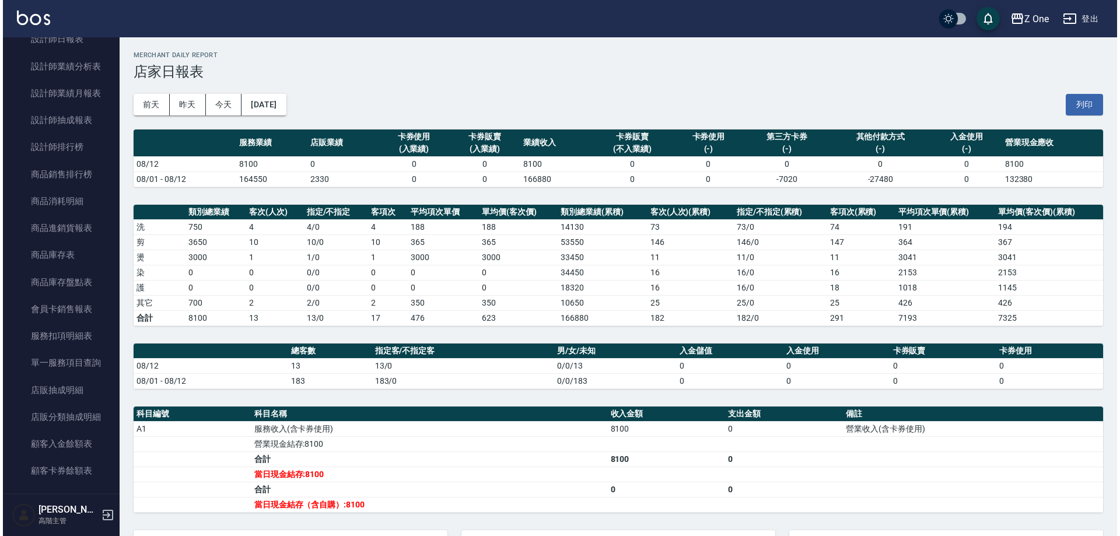
scroll to position [583, 0]
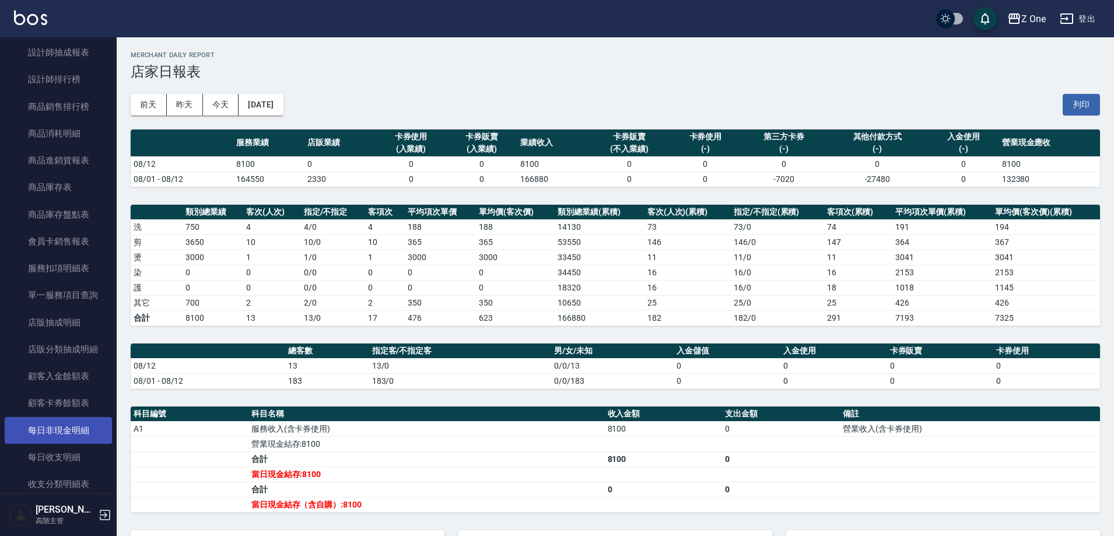
click at [78, 432] on link "每日非現金明細" at bounding box center [58, 430] width 107 height 27
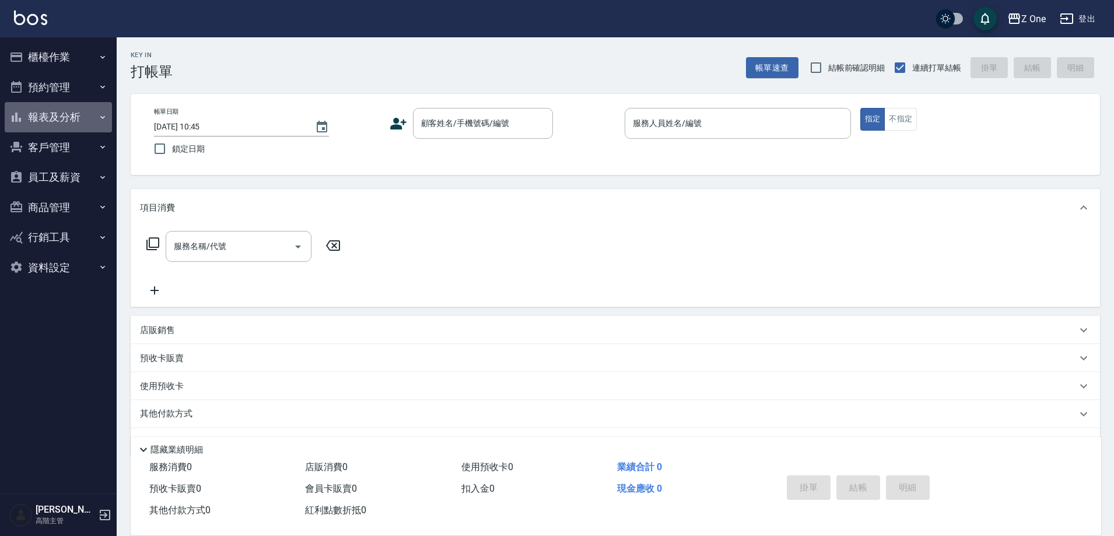
click at [58, 122] on button "報表及分析" at bounding box center [58, 117] width 107 height 30
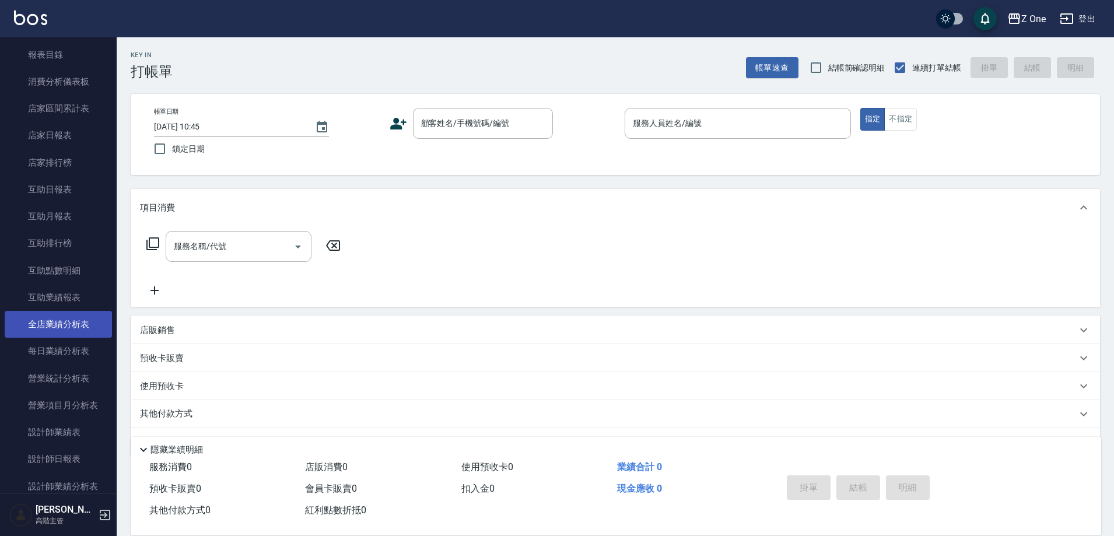
scroll to position [117, 0]
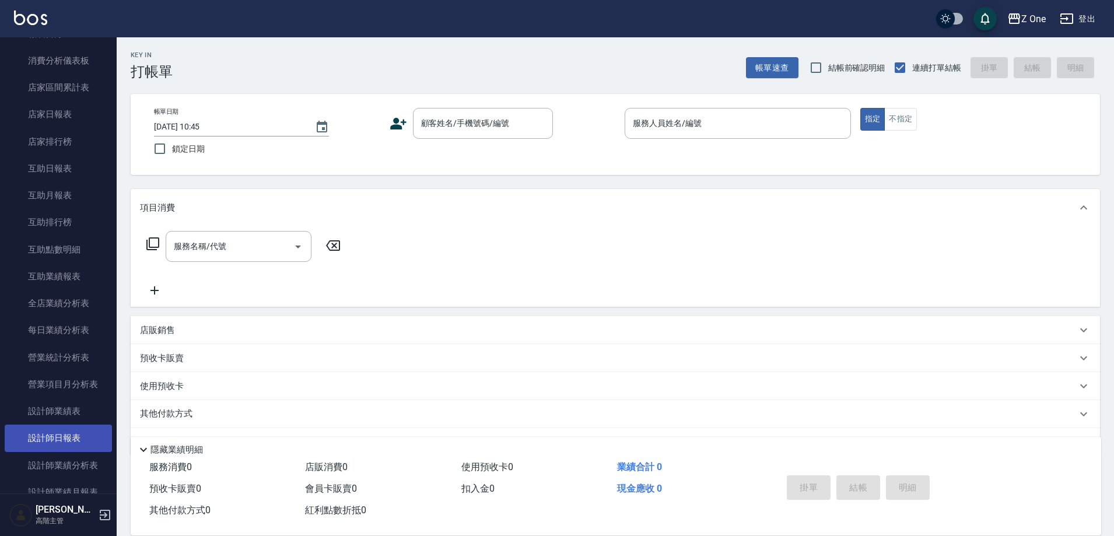
click at [83, 433] on link "設計師日報表" at bounding box center [58, 438] width 107 height 27
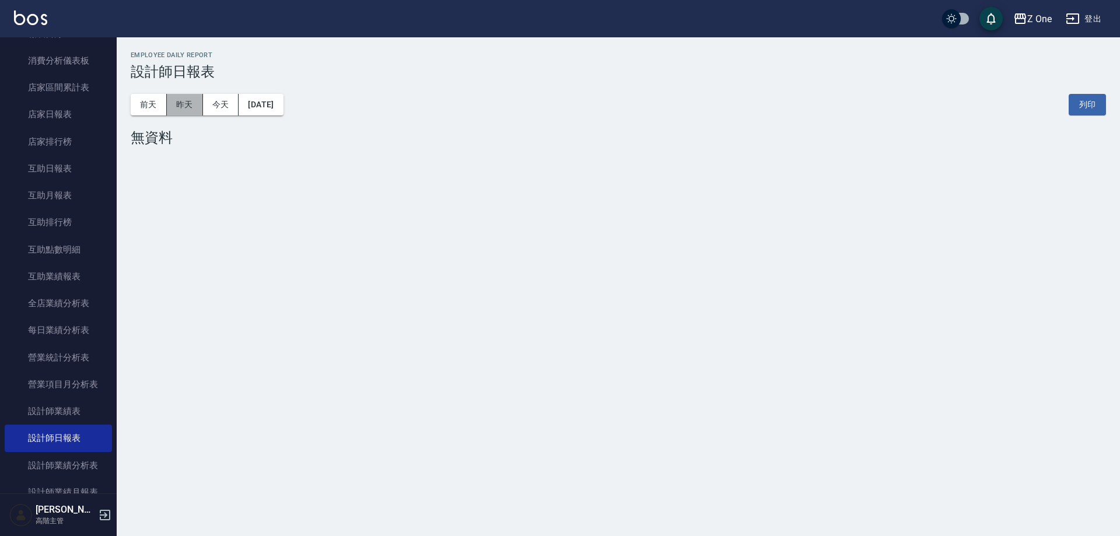
click at [186, 100] on button "昨天" at bounding box center [185, 105] width 36 height 22
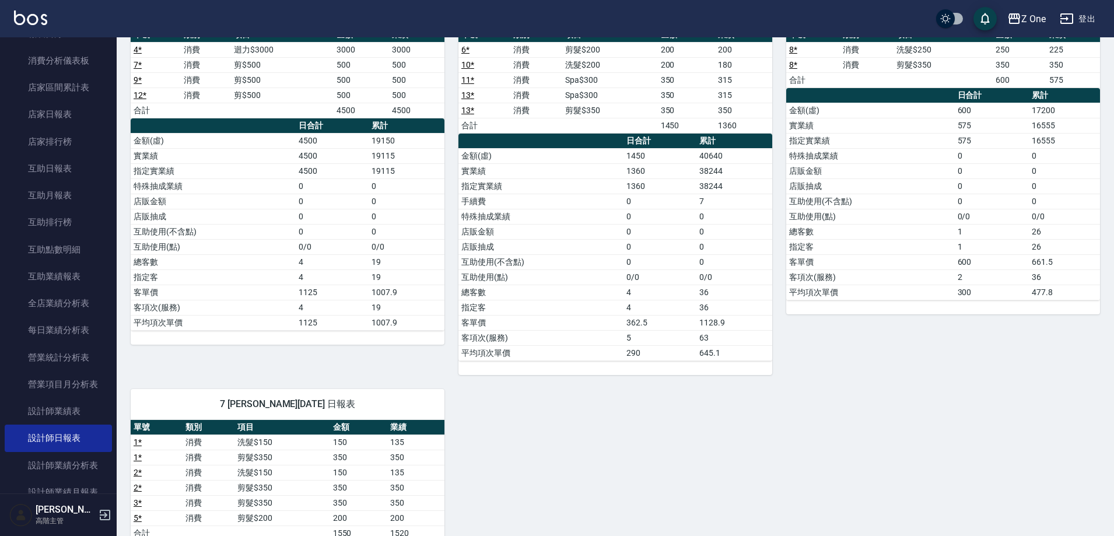
scroll to position [292, 0]
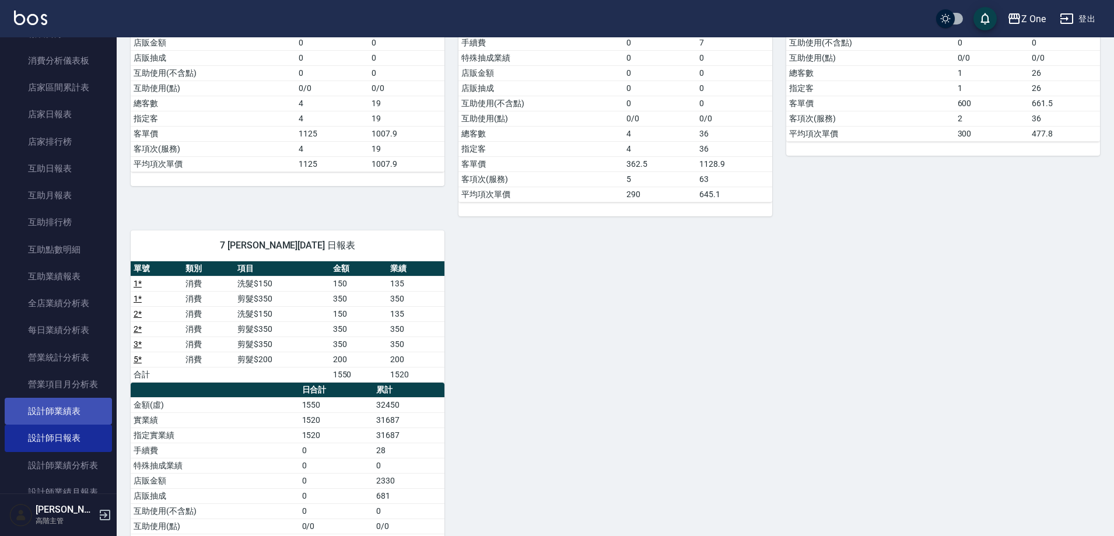
click at [62, 405] on link "設計師業績表" at bounding box center [58, 411] width 107 height 27
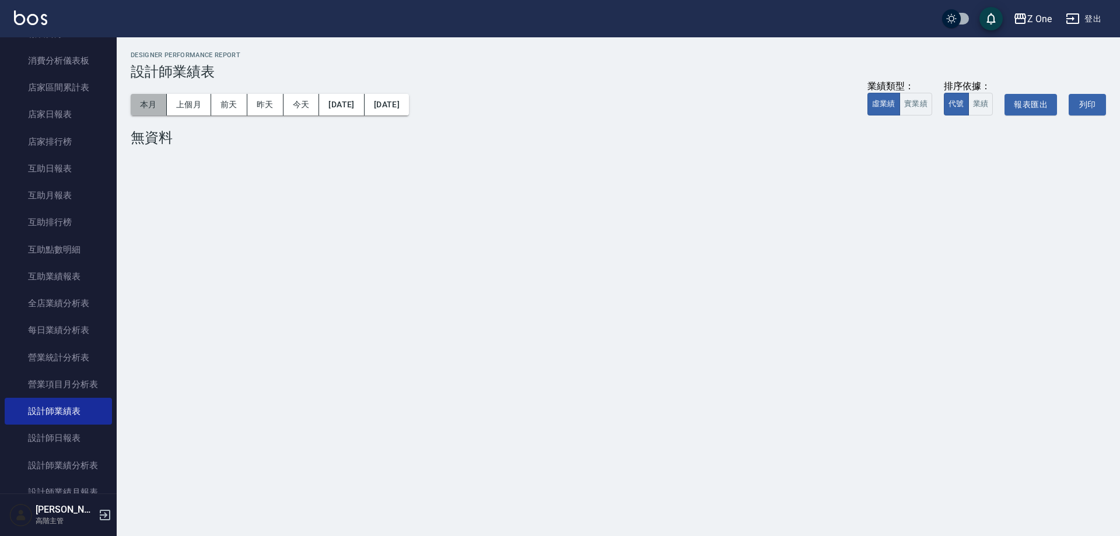
click at [152, 105] on button "本月" at bounding box center [149, 105] width 36 height 22
